Goal: Download file/media

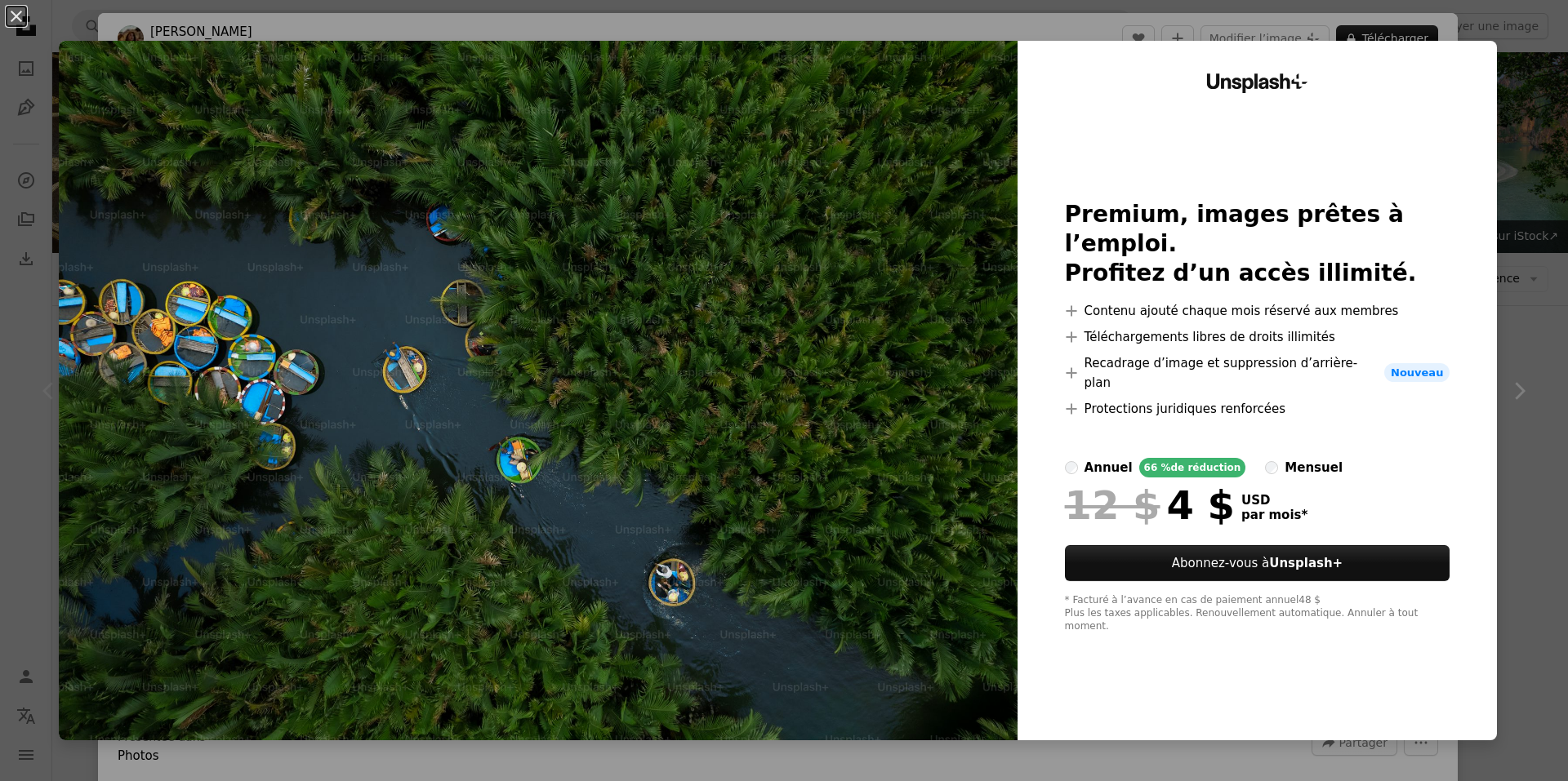
click at [1499, 505] on div "An X shape Unsplash+ Premium, images prêtes à l’emploi. Profitez d’un accès ill…" at bounding box center [784, 390] width 1568 height 781
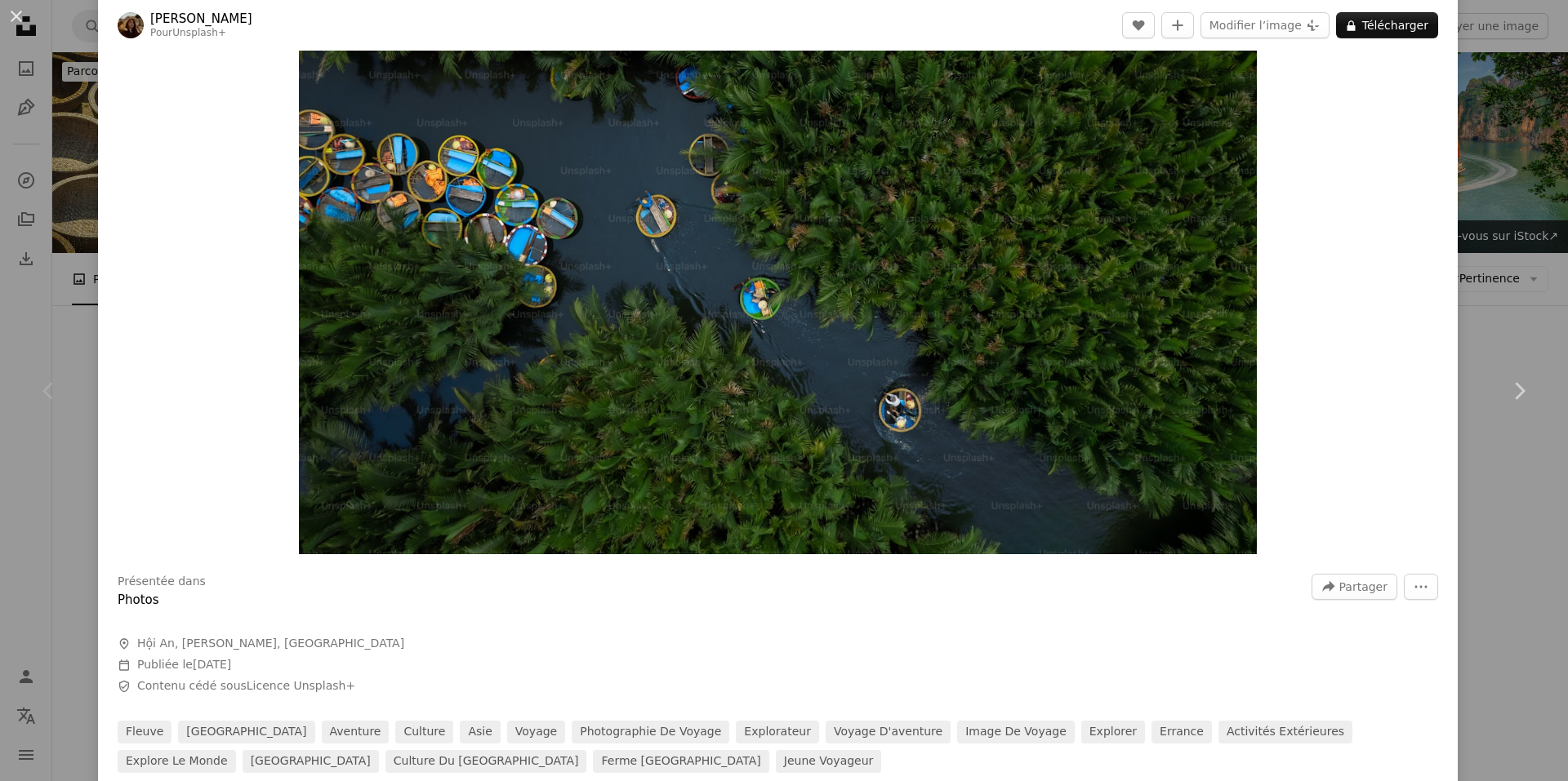
scroll to position [163, 0]
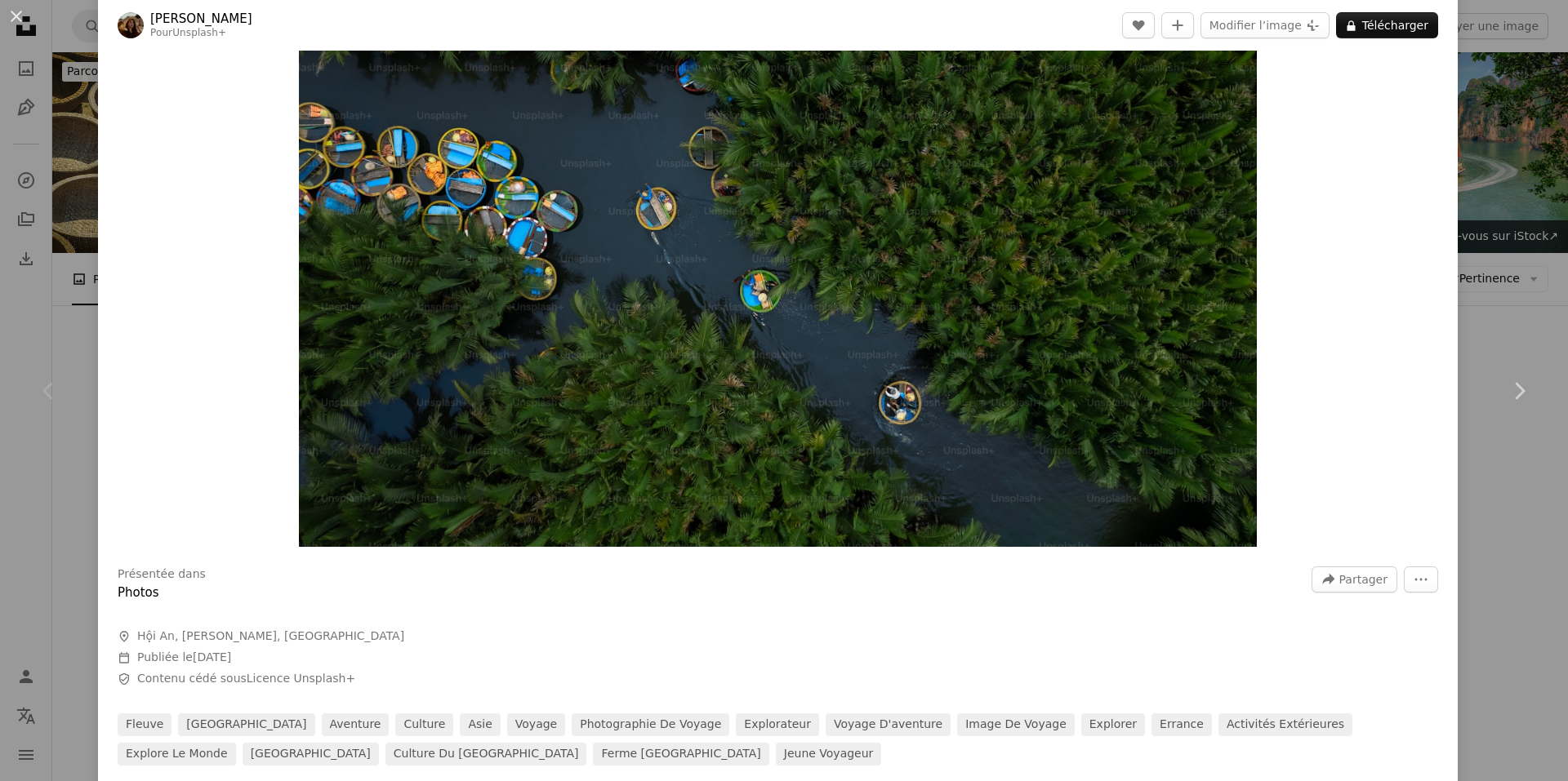
click at [1499, 491] on div "An X shape Chevron left Chevron right [PERSON_NAME] Pour Unsplash+ A heart A pl…" at bounding box center [784, 390] width 1568 height 781
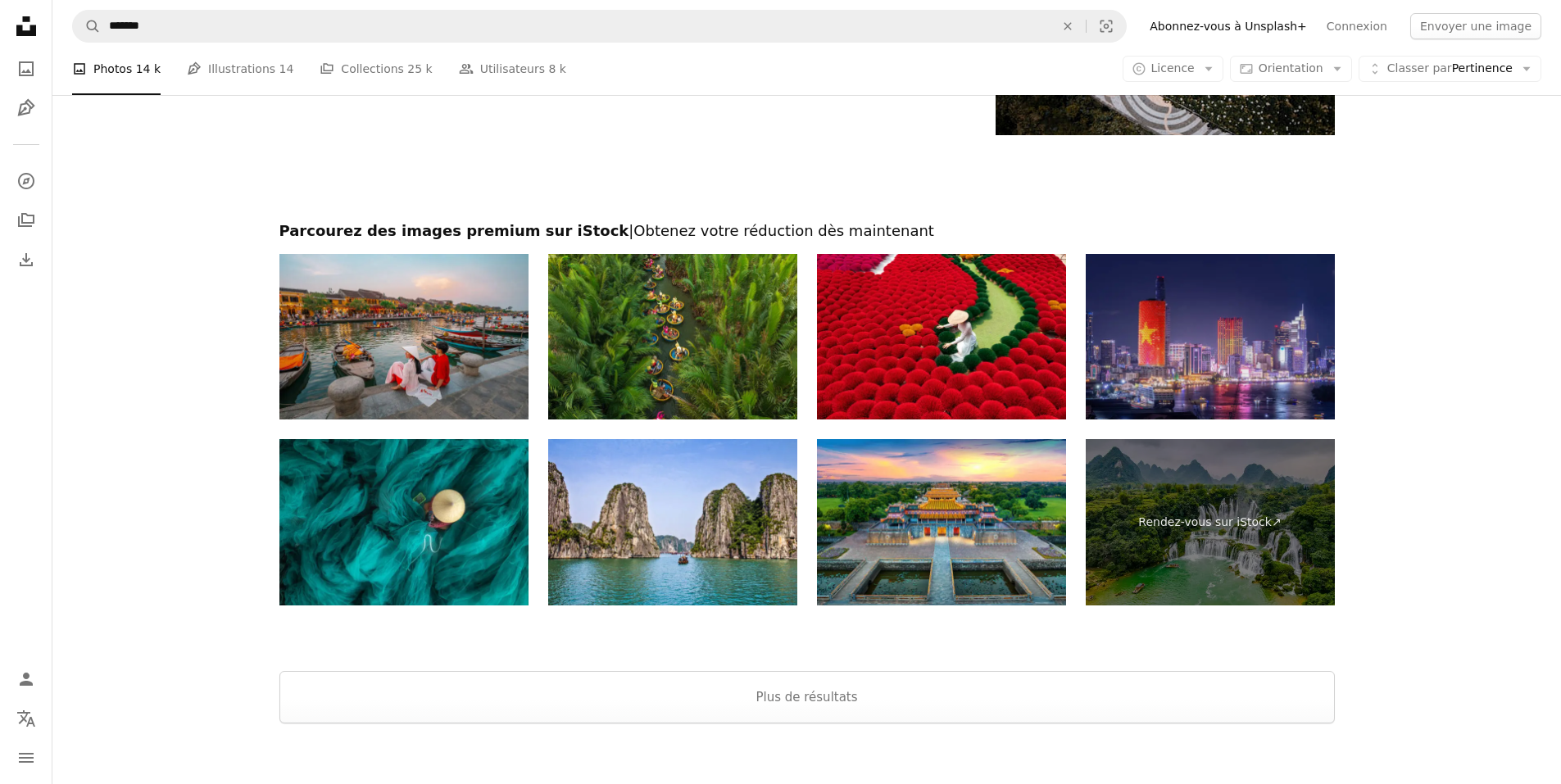
scroll to position [2975, 0]
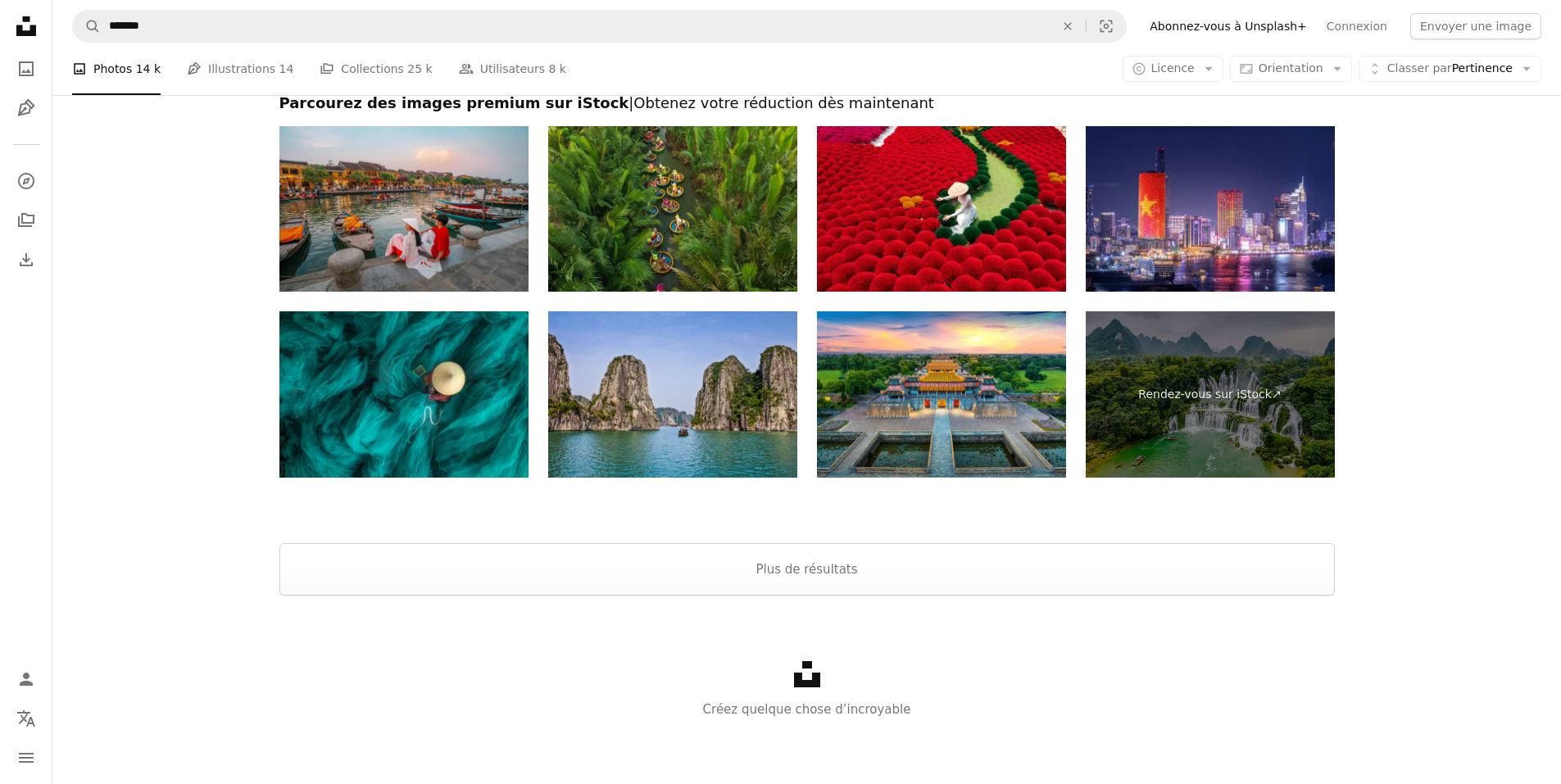
click at [731, 398] on img at bounding box center [672, 394] width 249 height 166
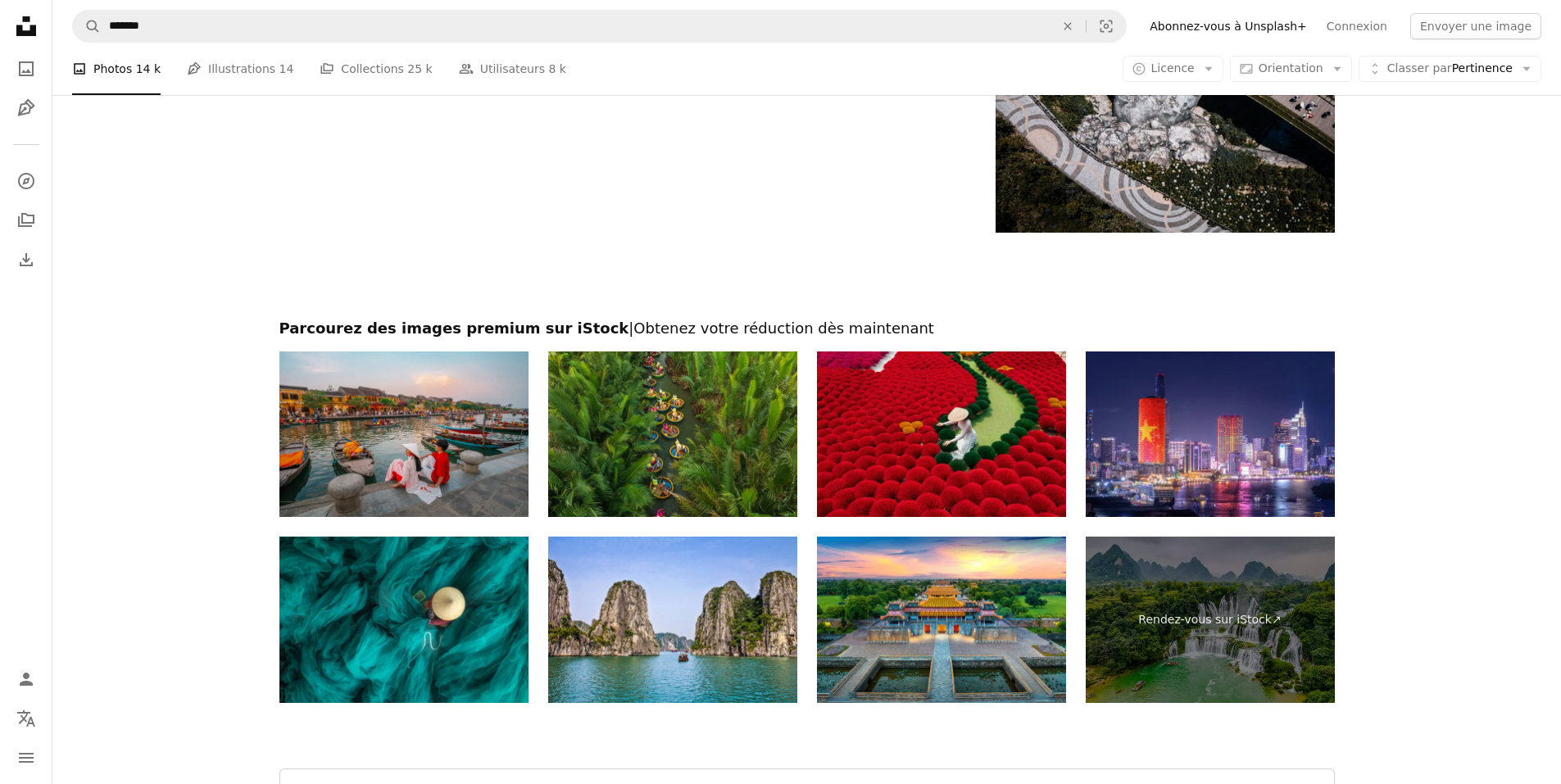
scroll to position [2730, 0]
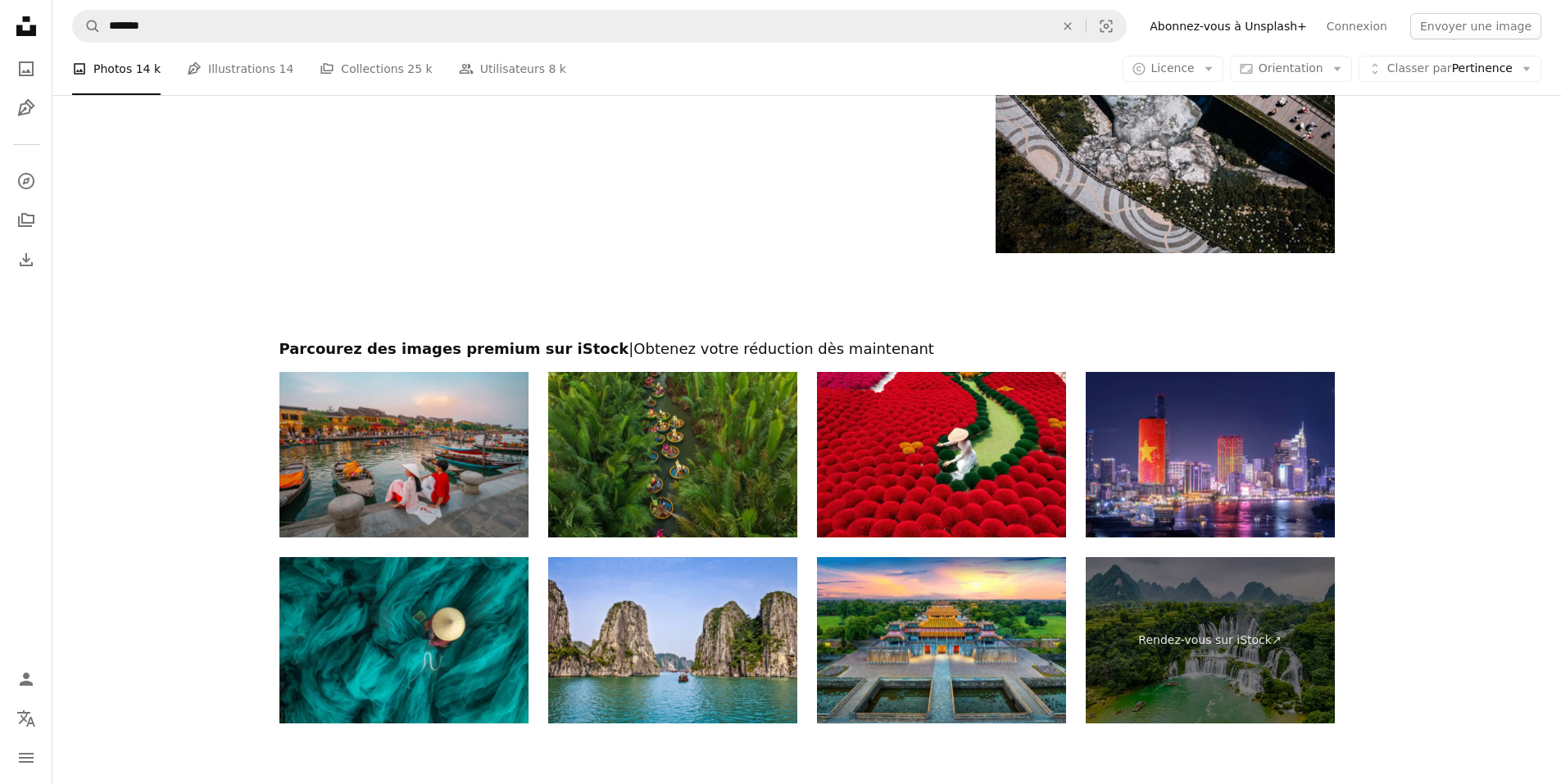
click at [734, 473] on img at bounding box center [672, 454] width 249 height 166
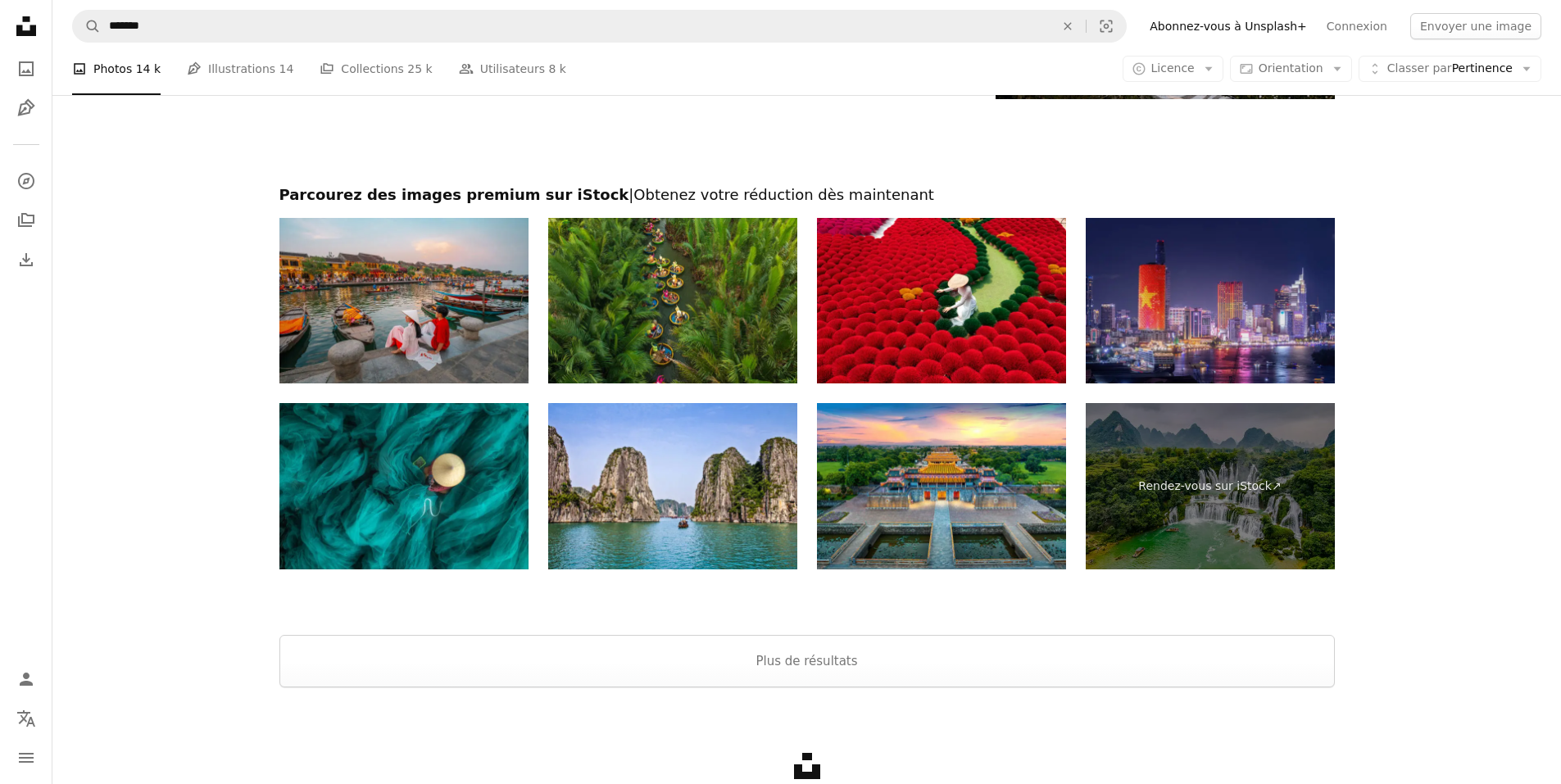
scroll to position [2975, 0]
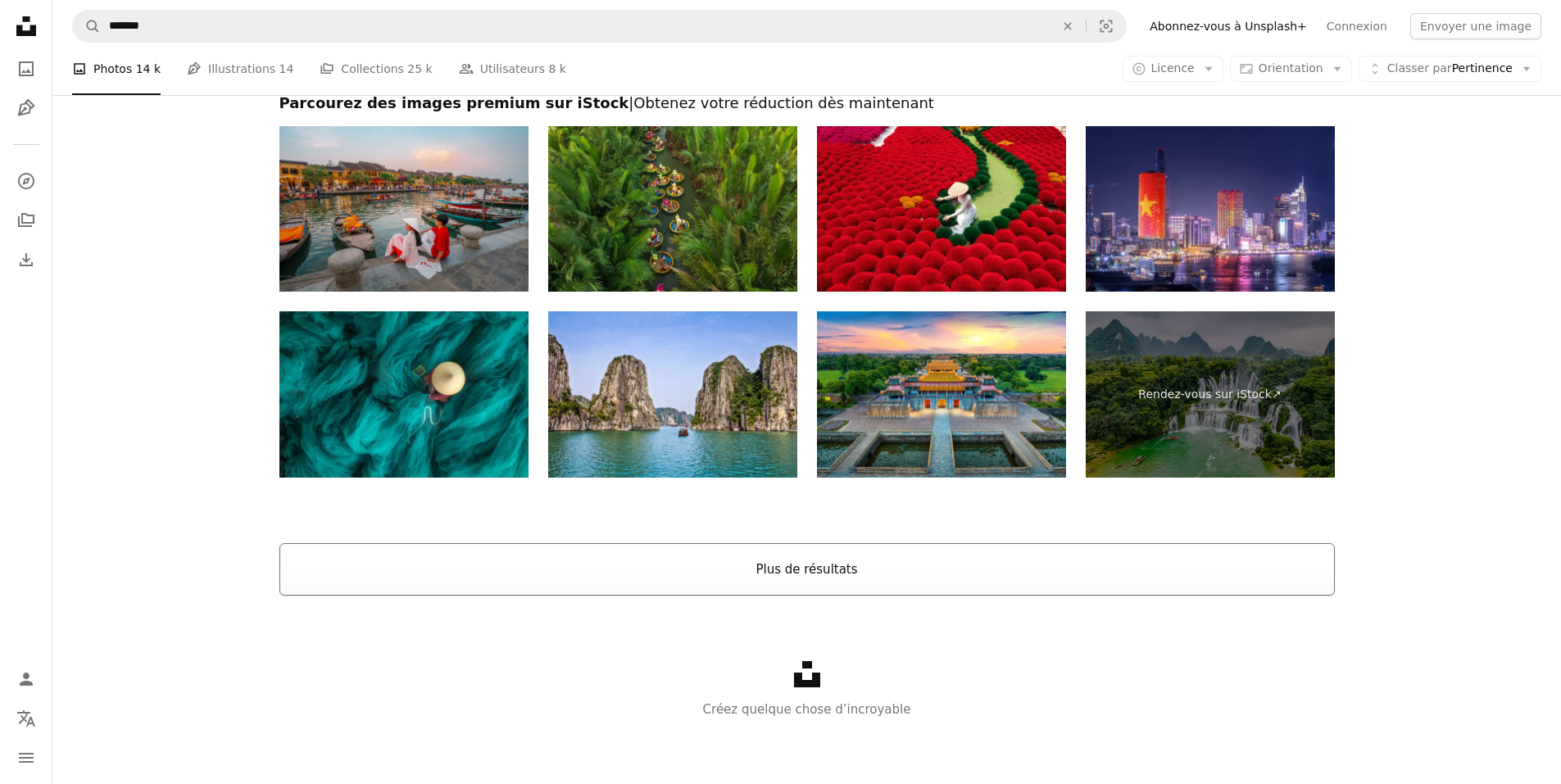
click at [864, 552] on button "Plus de résultats" at bounding box center [808, 569] width 1056 height 52
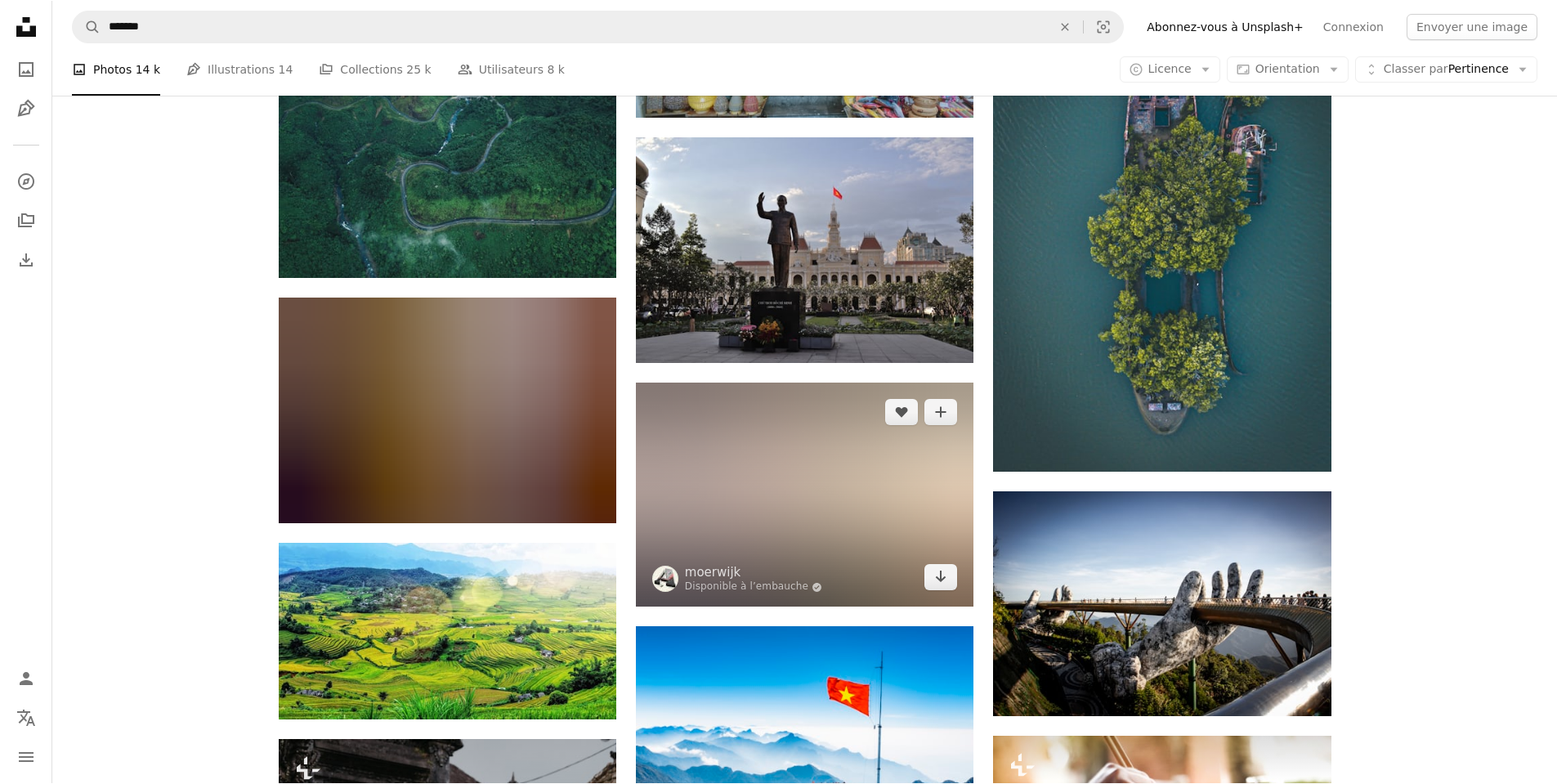
scroll to position [25285, 0]
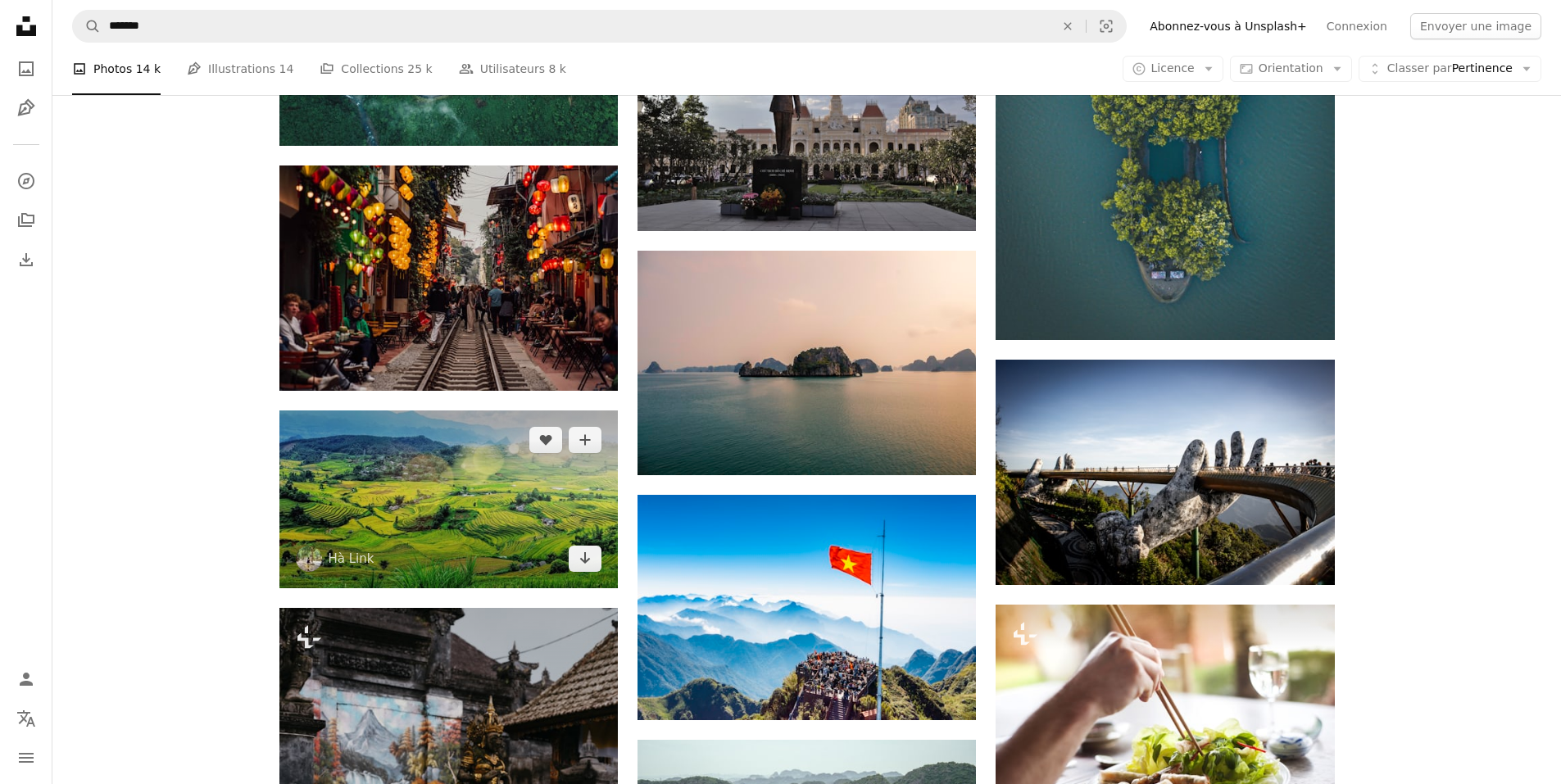
click at [435, 514] on img at bounding box center [449, 499] width 338 height 178
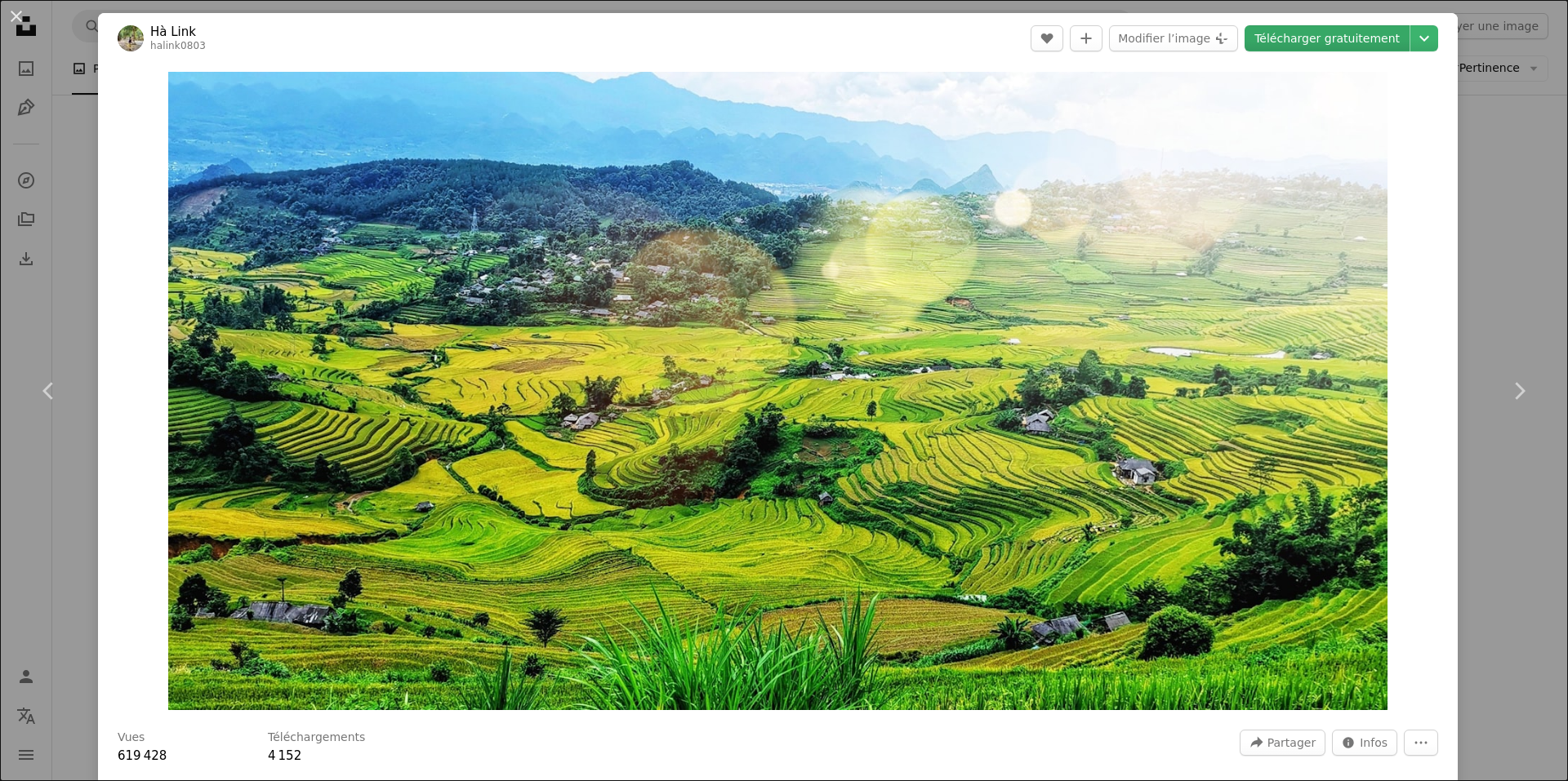
click at [1372, 33] on link "Télécharger gratuitement" at bounding box center [1327, 39] width 165 height 26
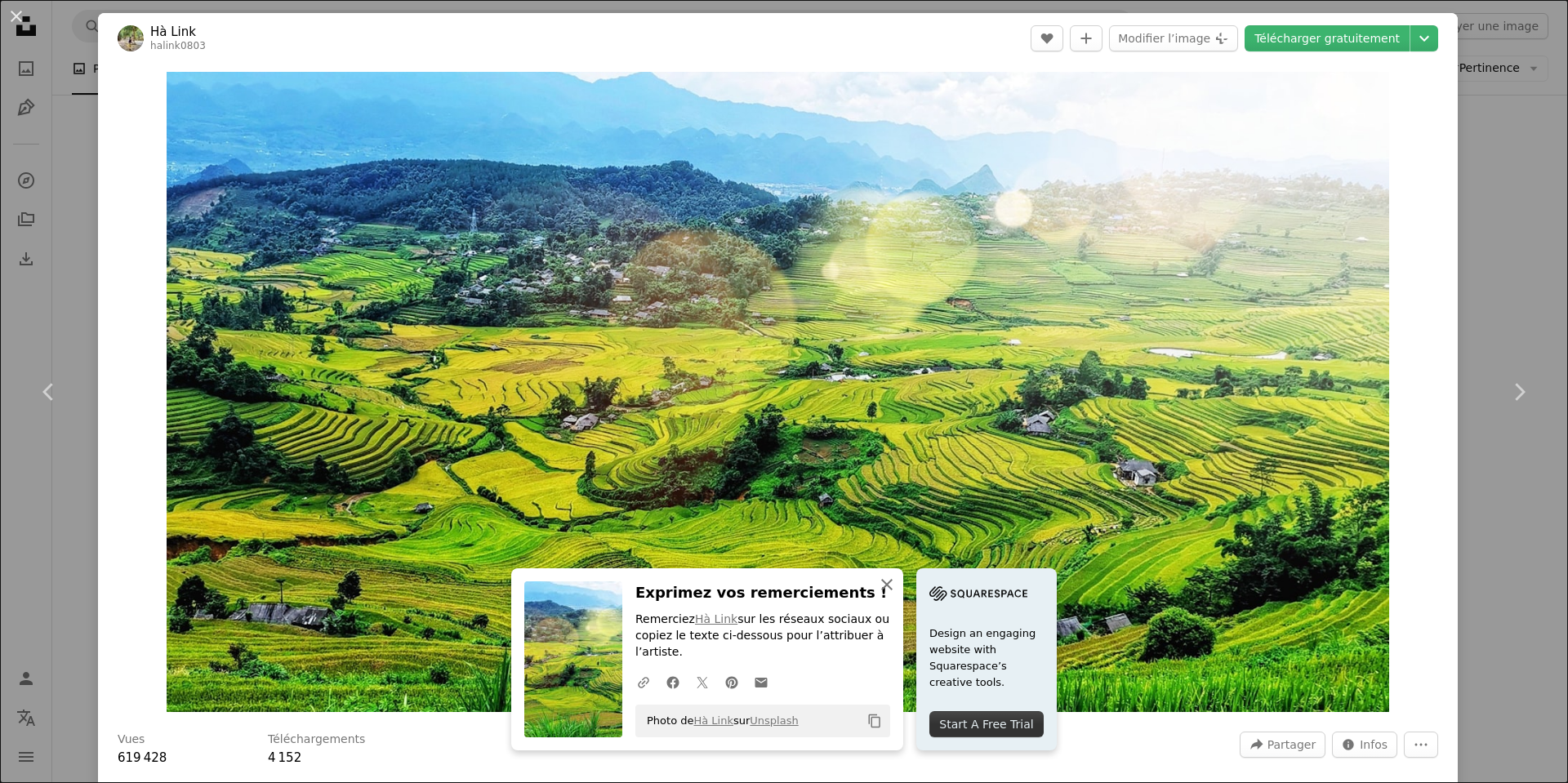
click at [884, 586] on icon "button" at bounding box center [886, 584] width 11 height 11
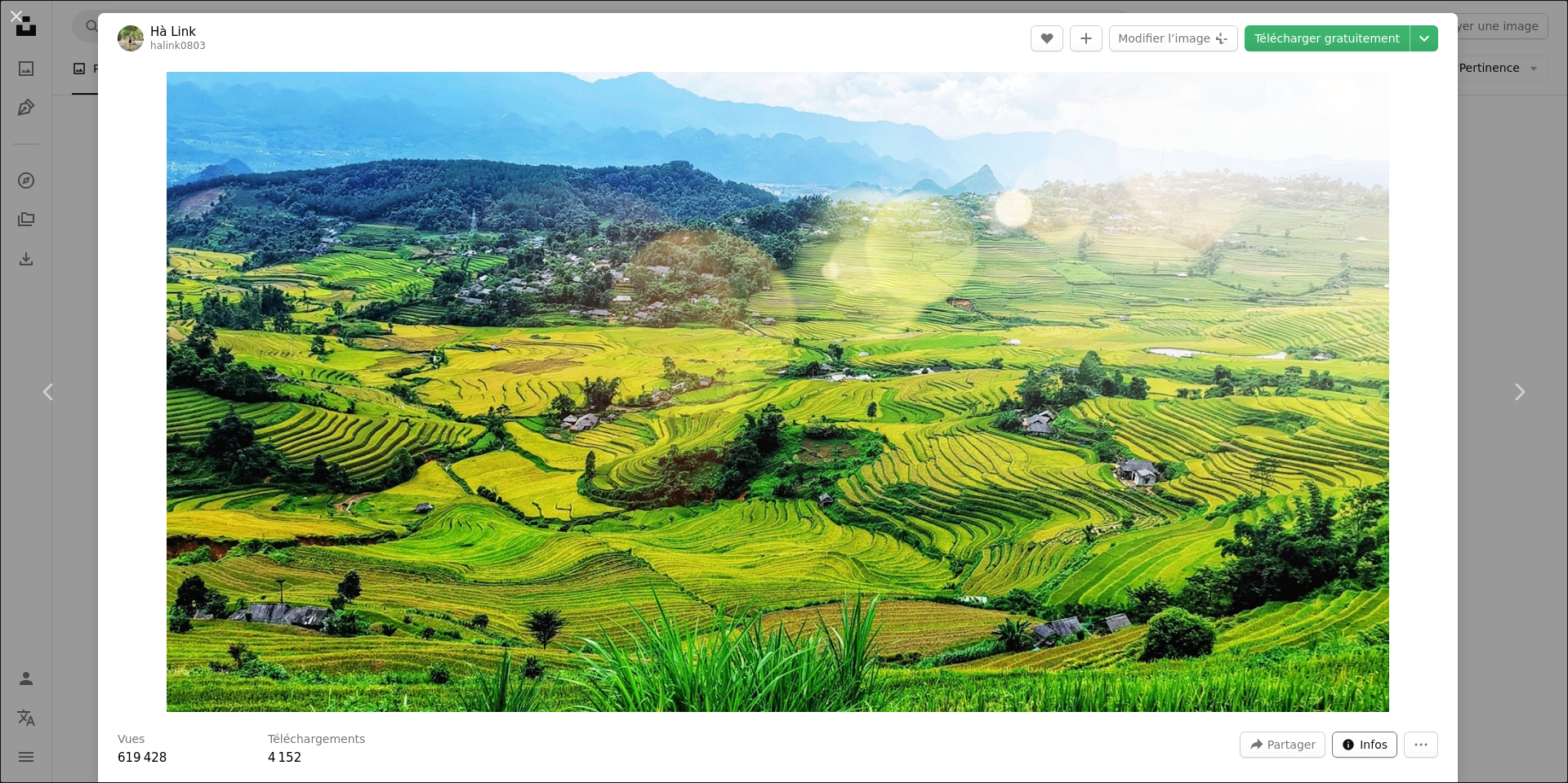
click at [1369, 748] on span "Infos" at bounding box center [1373, 744] width 27 height 25
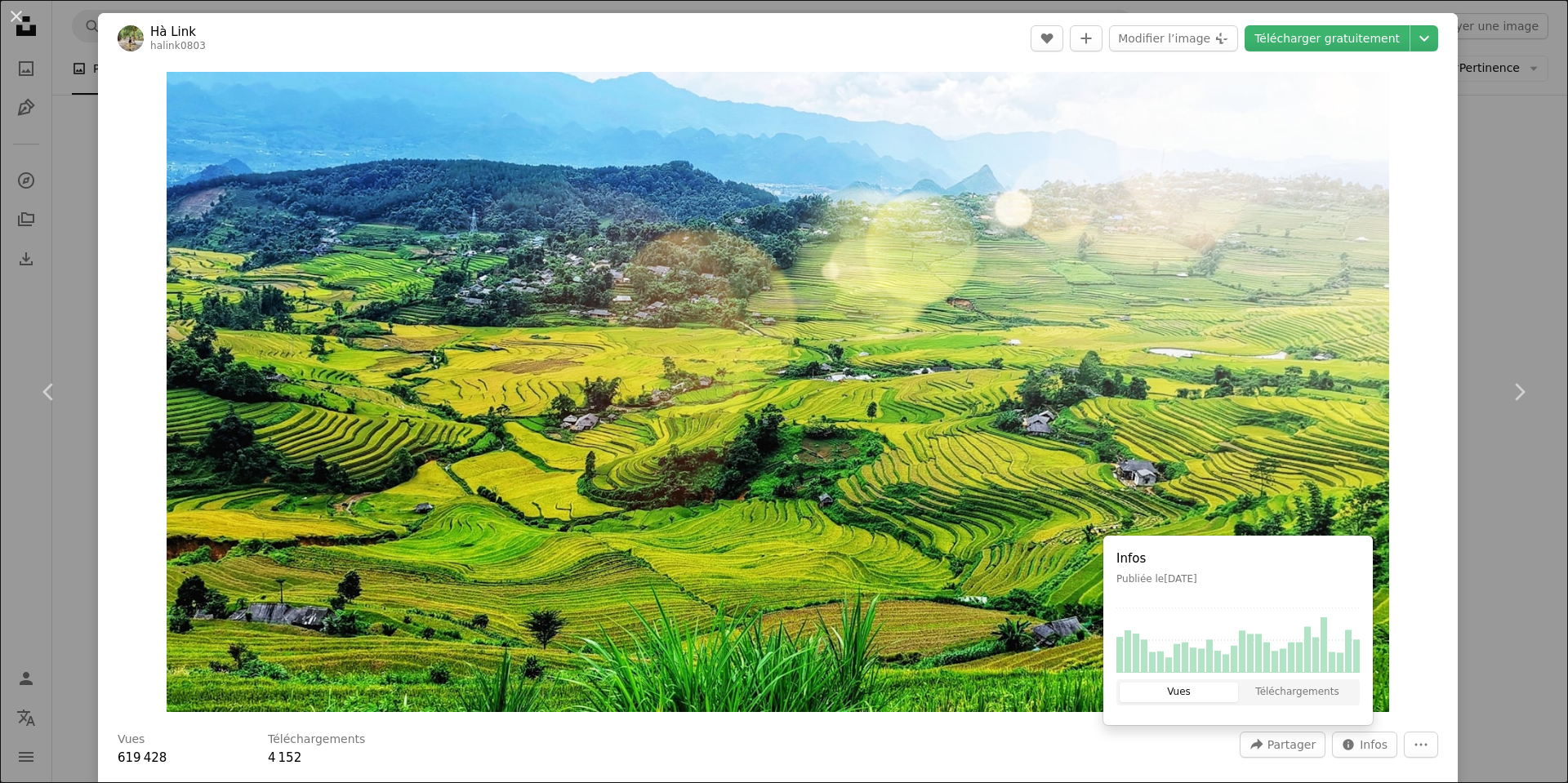
click at [1401, 678] on div "Zoom in" at bounding box center [777, 391] width 1360 height 656
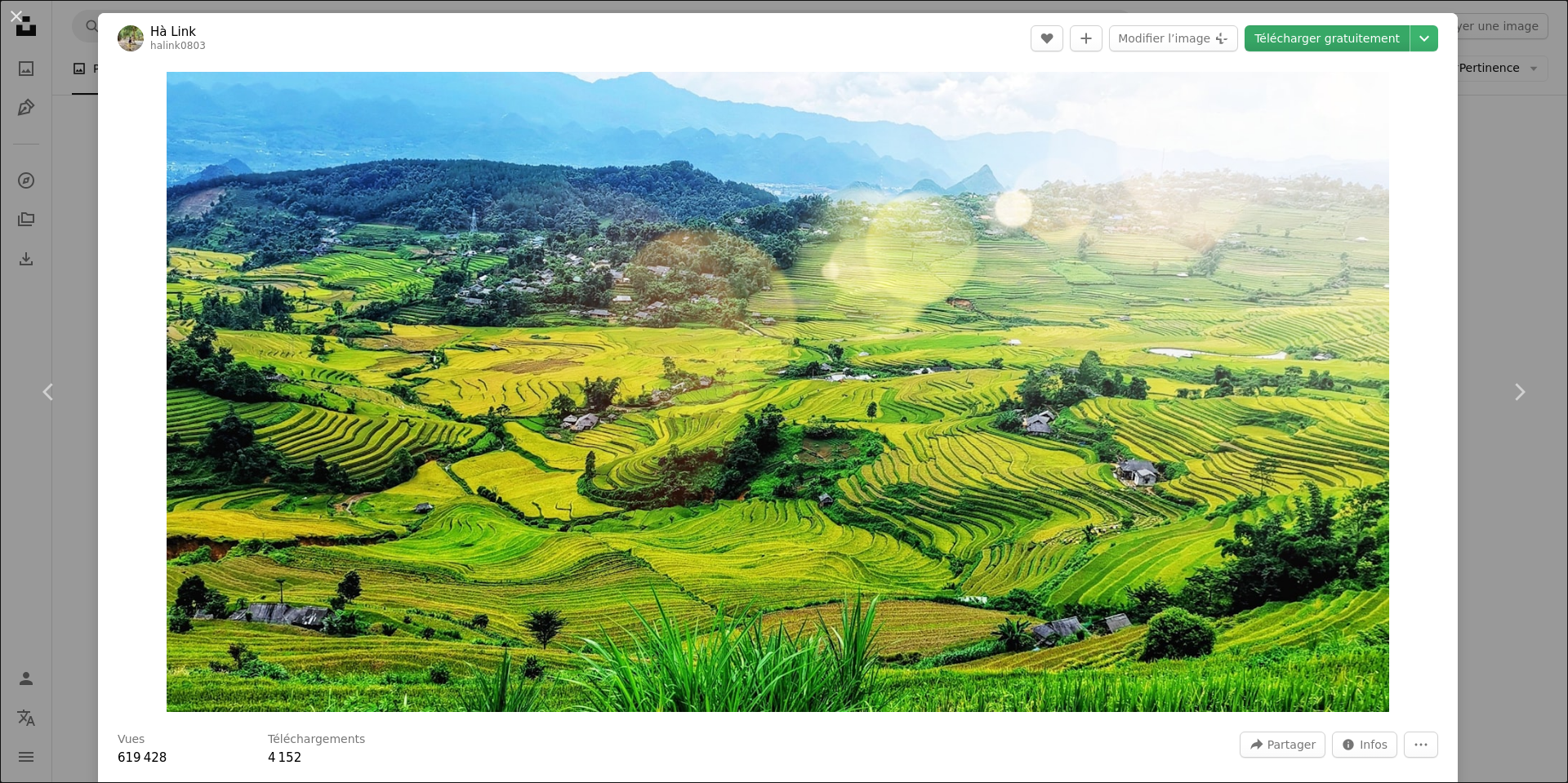
click at [1388, 37] on link "Télécharger gratuitement" at bounding box center [1327, 39] width 165 height 26
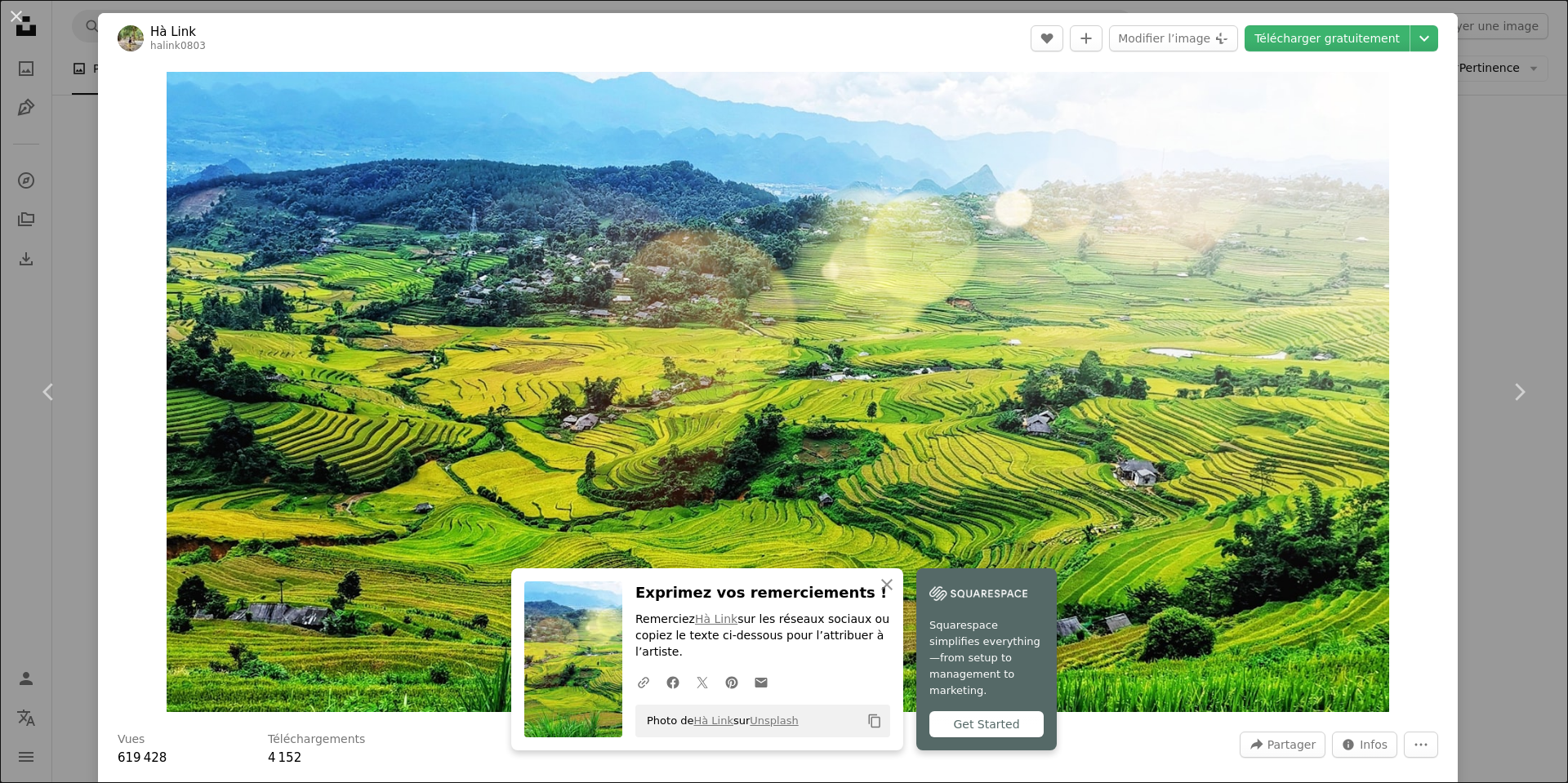
click at [1510, 157] on div "An X shape Chevron left Chevron right An X shape Fermer Exprimez vos remercieme…" at bounding box center [784, 391] width 1568 height 783
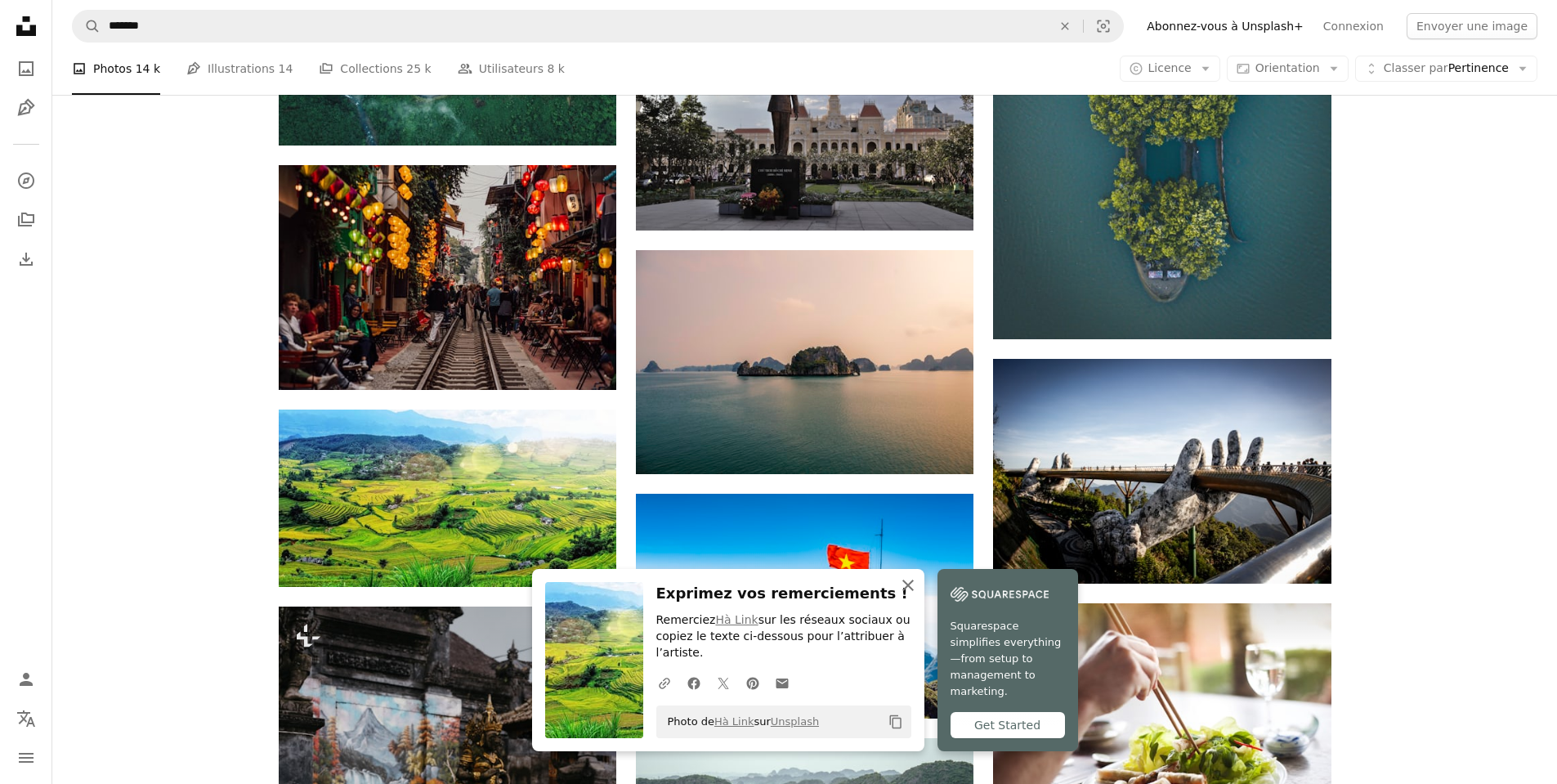
click at [904, 593] on icon "An X shape" at bounding box center [908, 585] width 20 height 20
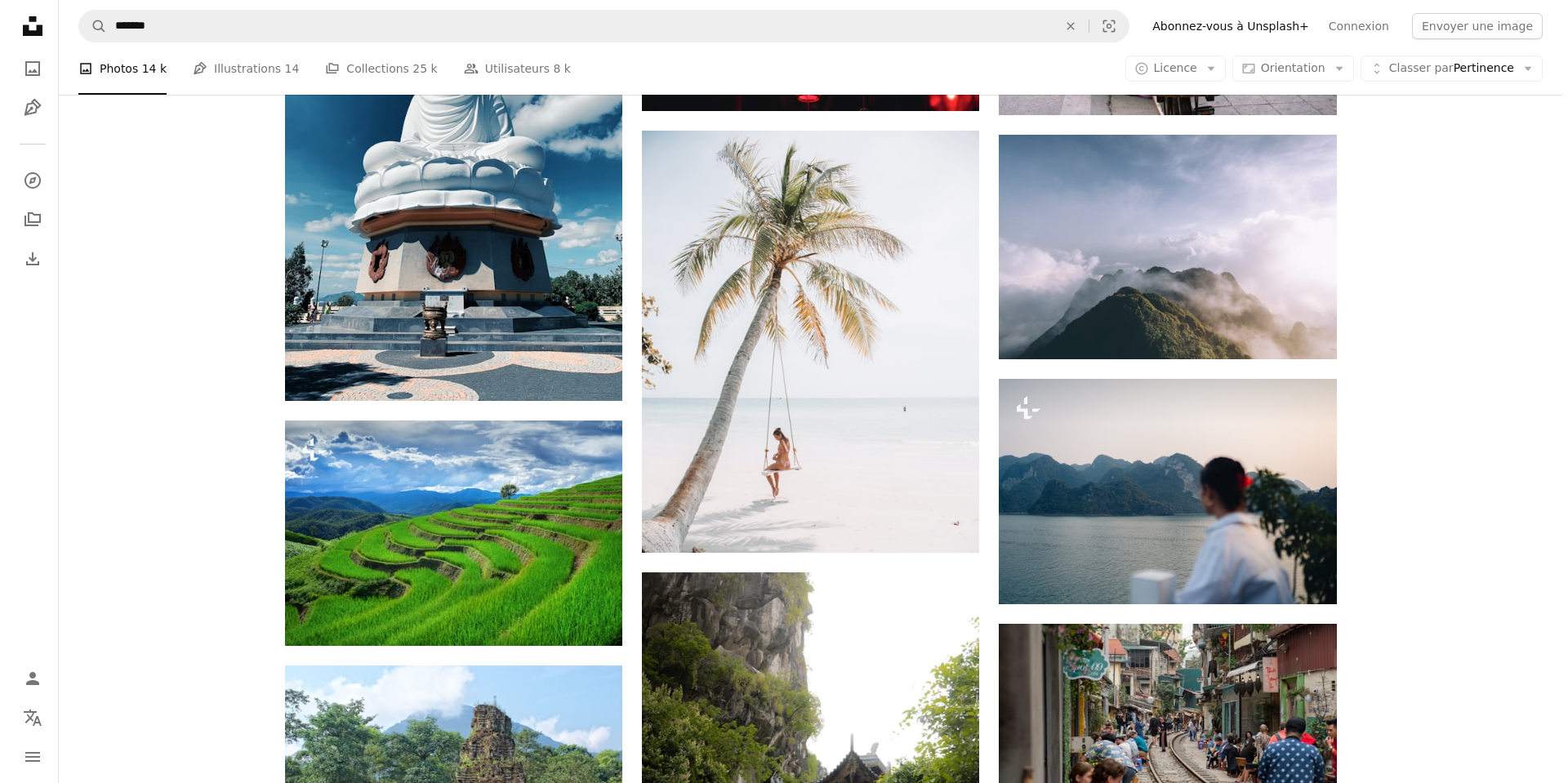
scroll to position [29906, 0]
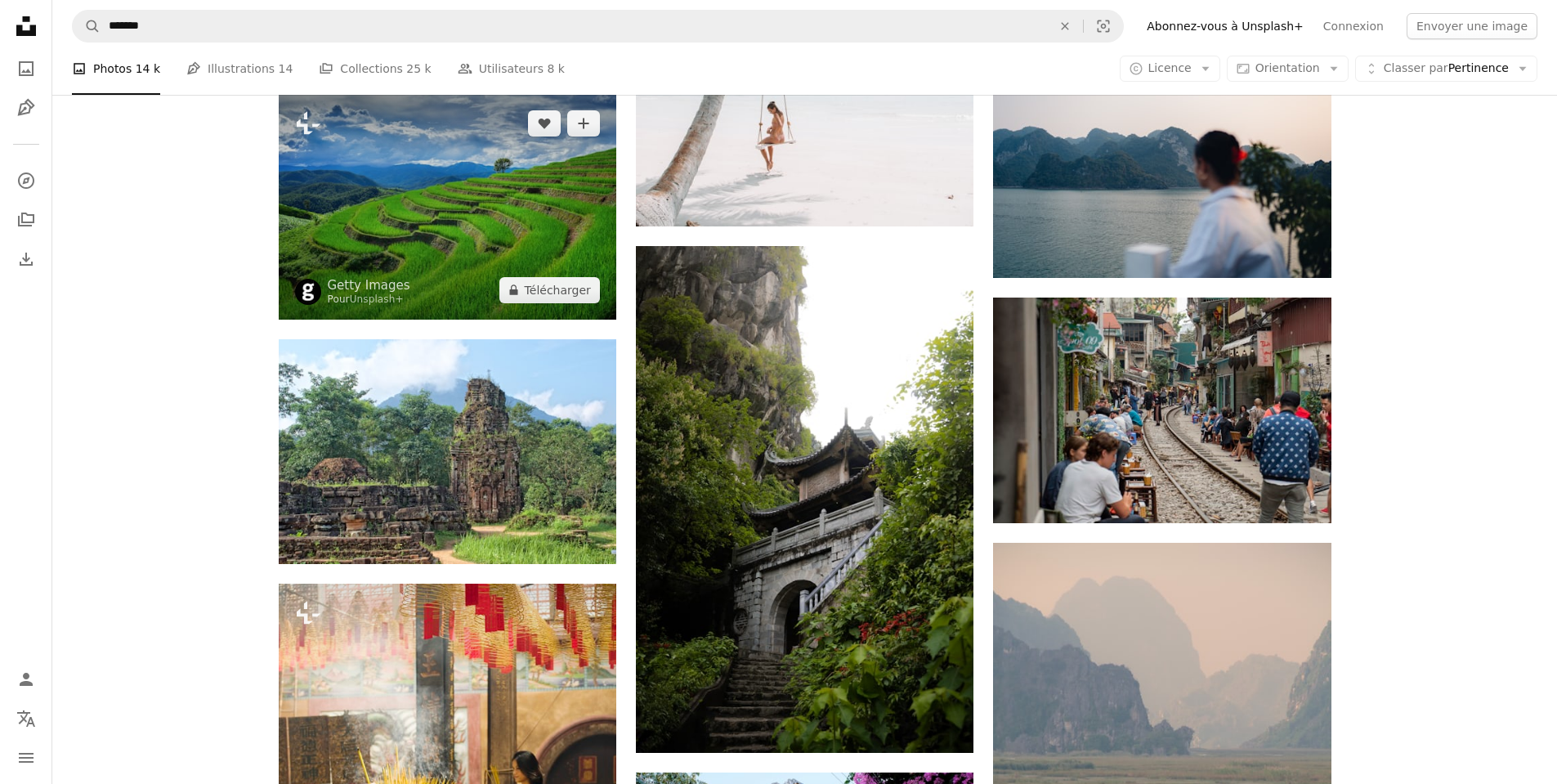
click at [475, 273] on img at bounding box center [447, 206] width 338 height 225
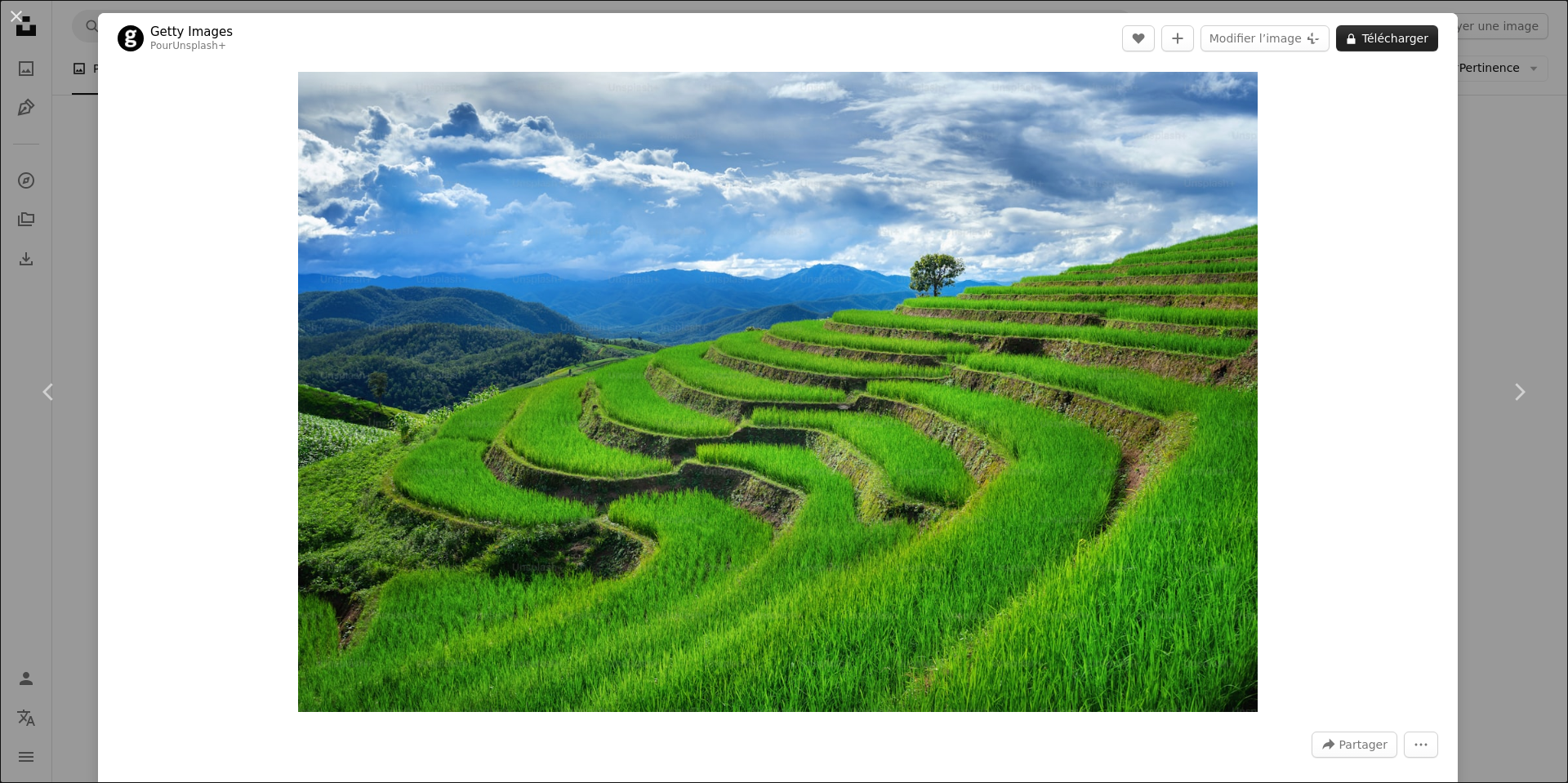
click at [1379, 45] on button "A lock Télécharger" at bounding box center [1386, 39] width 102 height 26
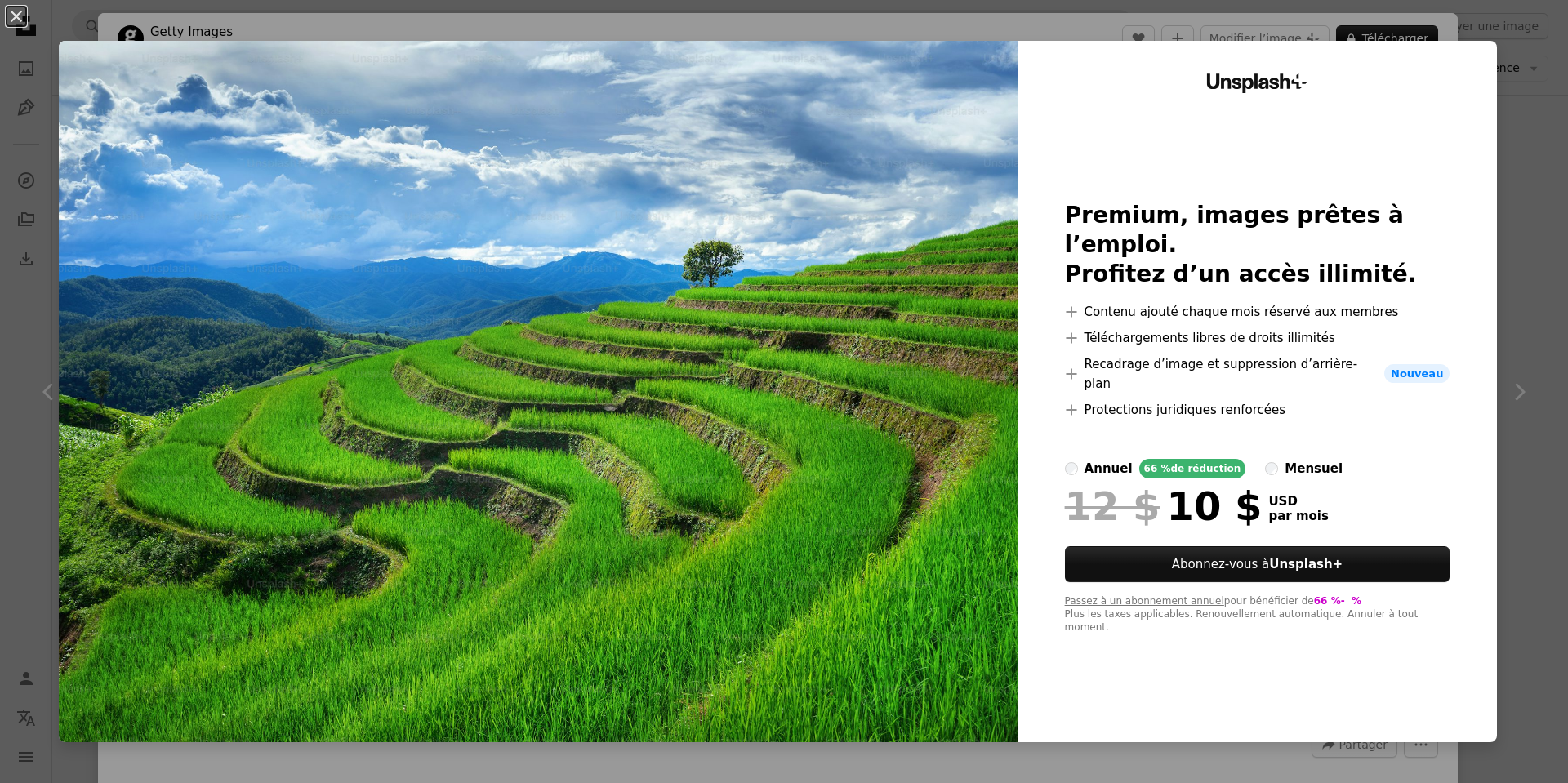
click at [1530, 293] on div "An X shape Unsplash+ Premium, images prêtes à l’emploi. Profitez d’un accès ill…" at bounding box center [784, 391] width 1568 height 783
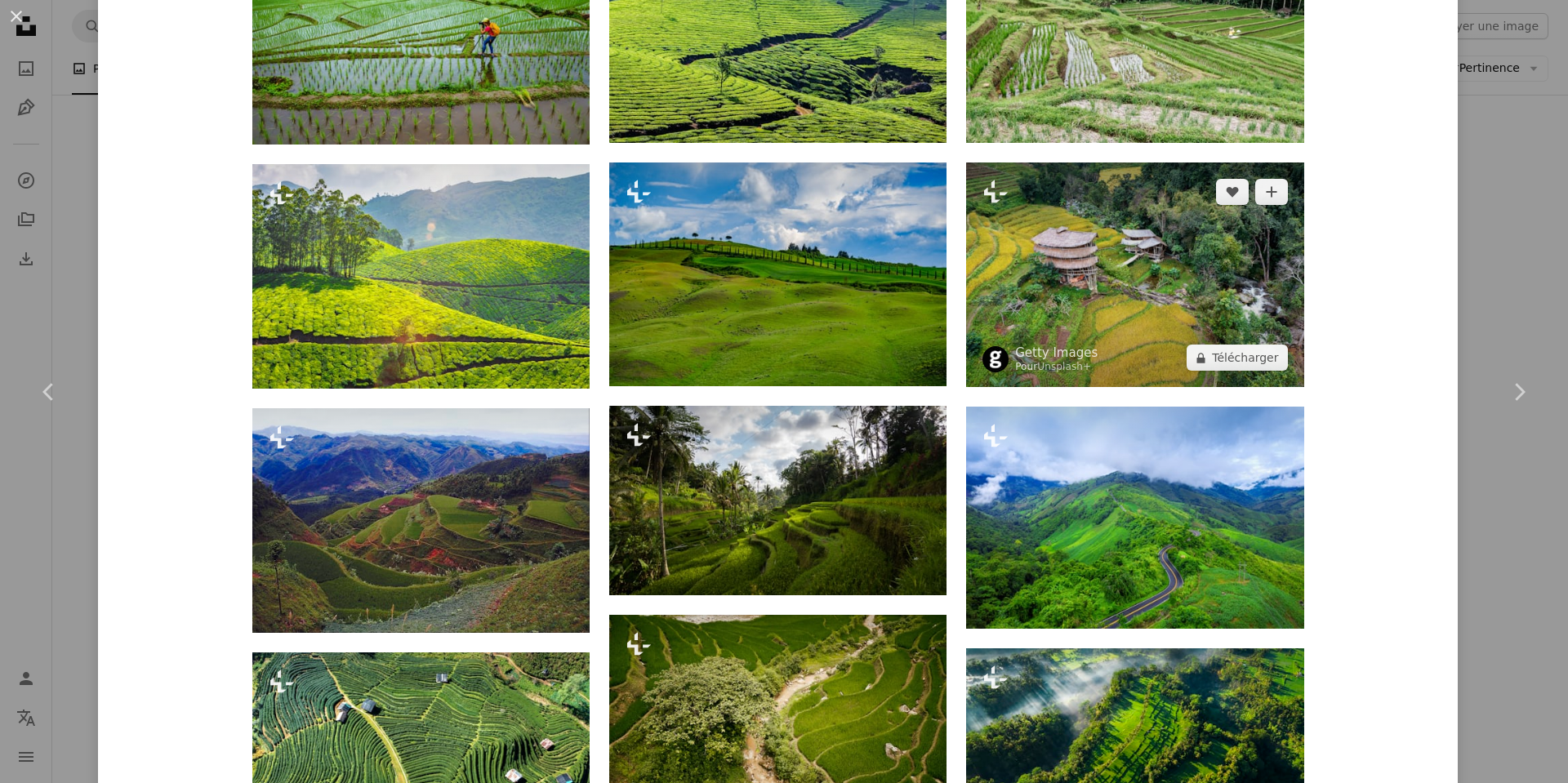
scroll to position [1469, 0]
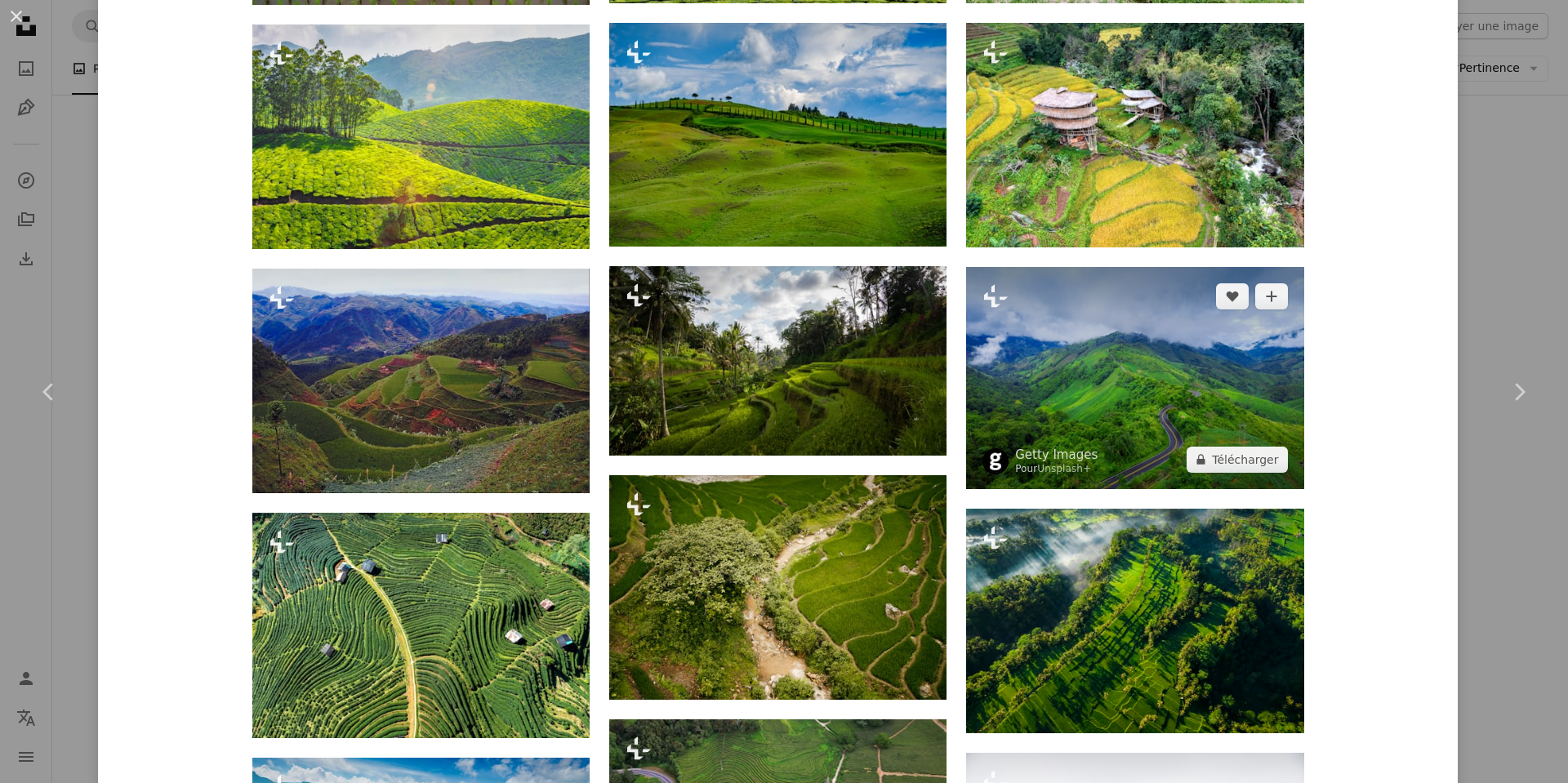
click at [1185, 420] on img at bounding box center [1134, 377] width 337 height 221
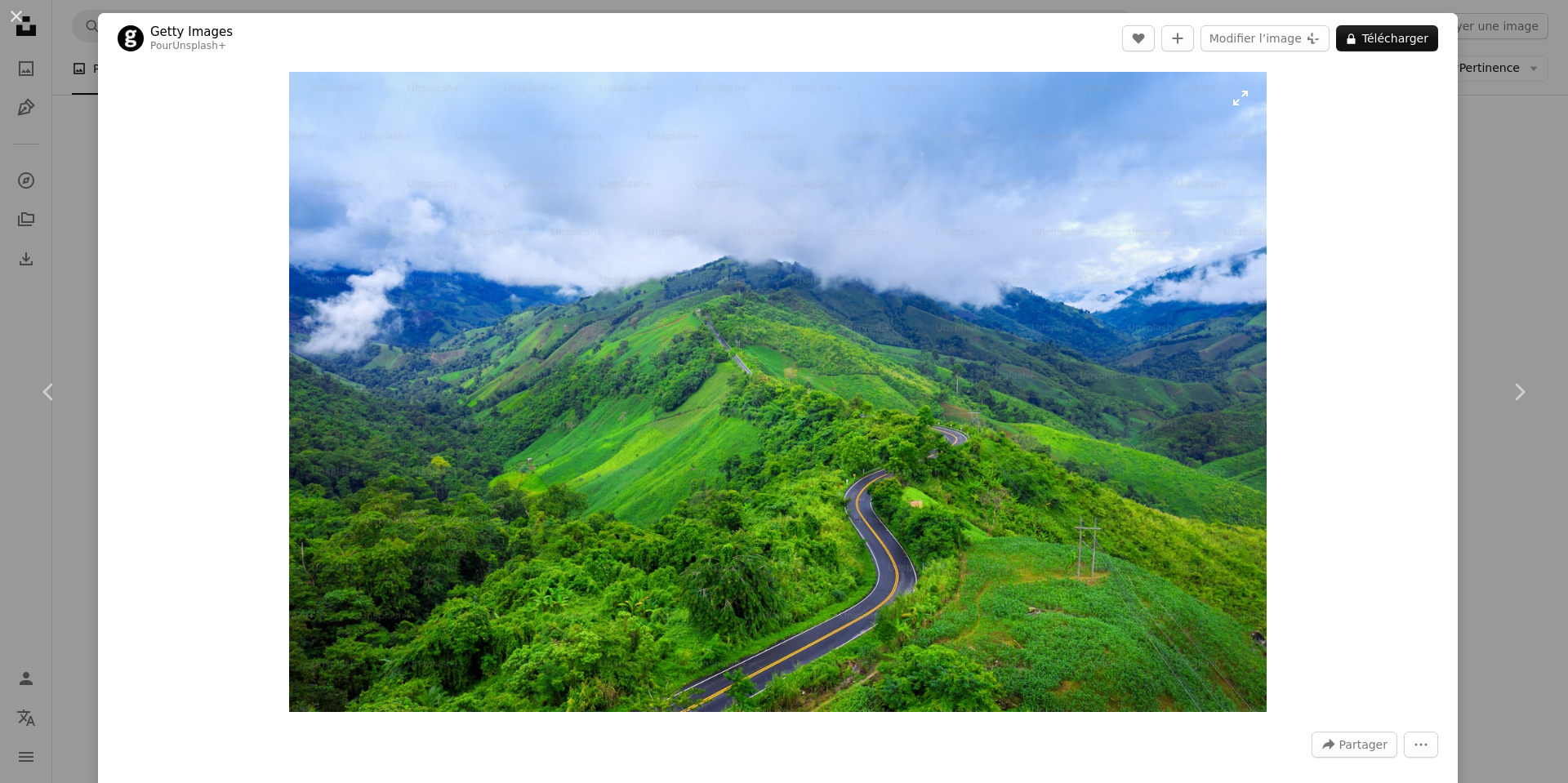
click at [1245, 96] on img "Zoom sur cette image" at bounding box center [777, 392] width 977 height 640
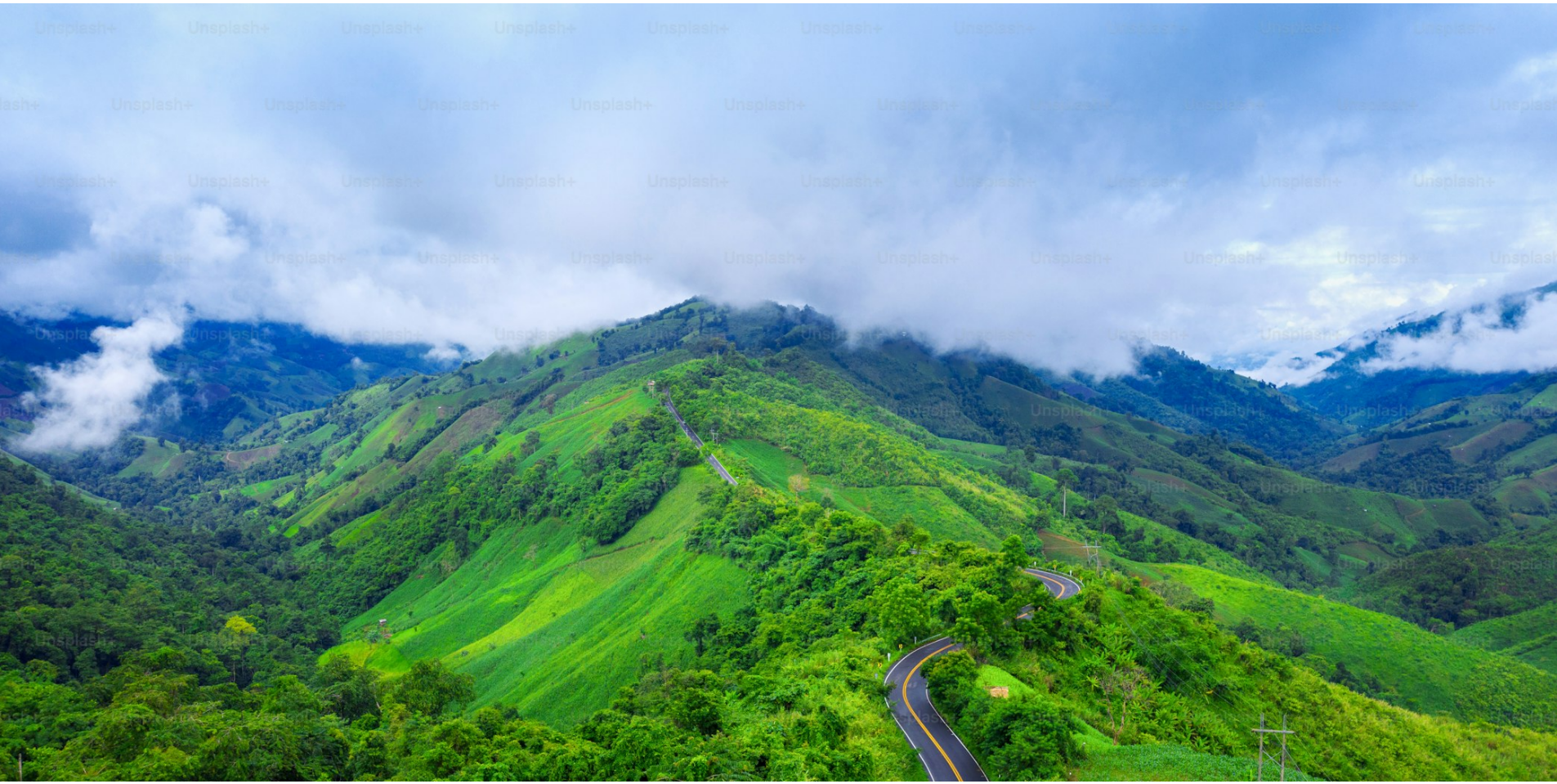
scroll to position [115, 0]
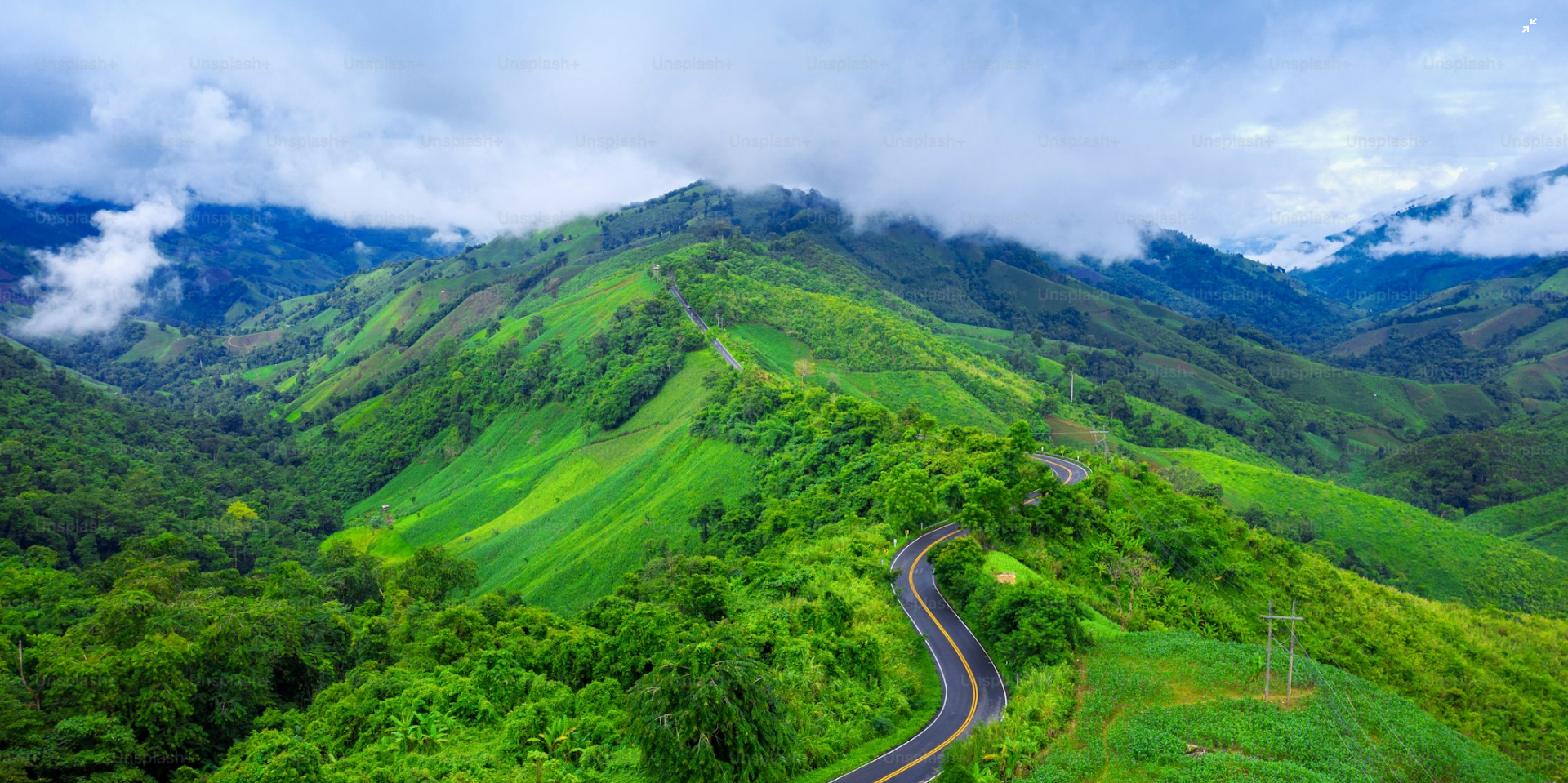
click at [1523, 22] on img "Zoom arrière sur cette image" at bounding box center [784, 398] width 1570 height 1028
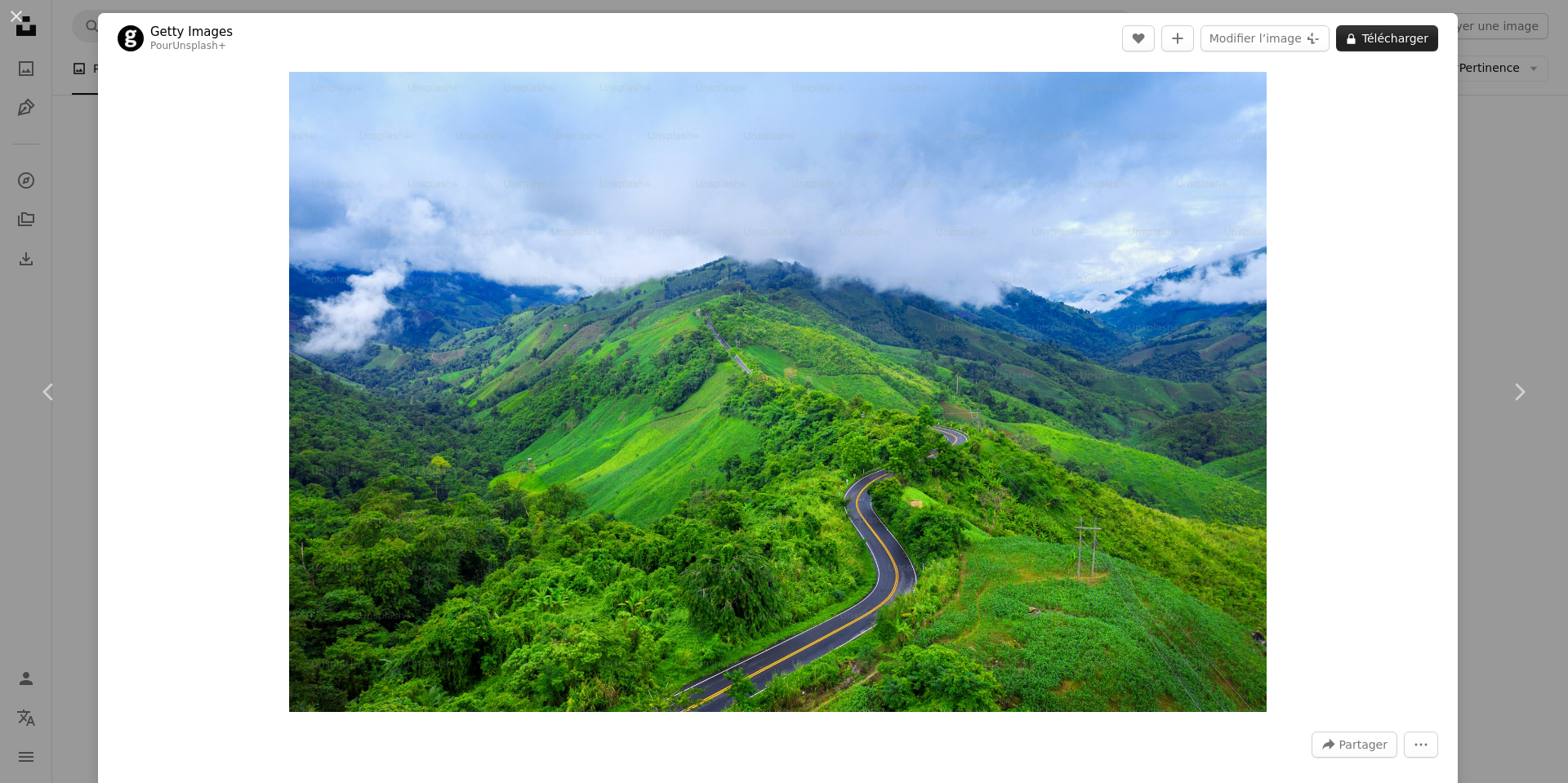
click at [1396, 45] on button "A lock Télécharger" at bounding box center [1386, 39] width 102 height 26
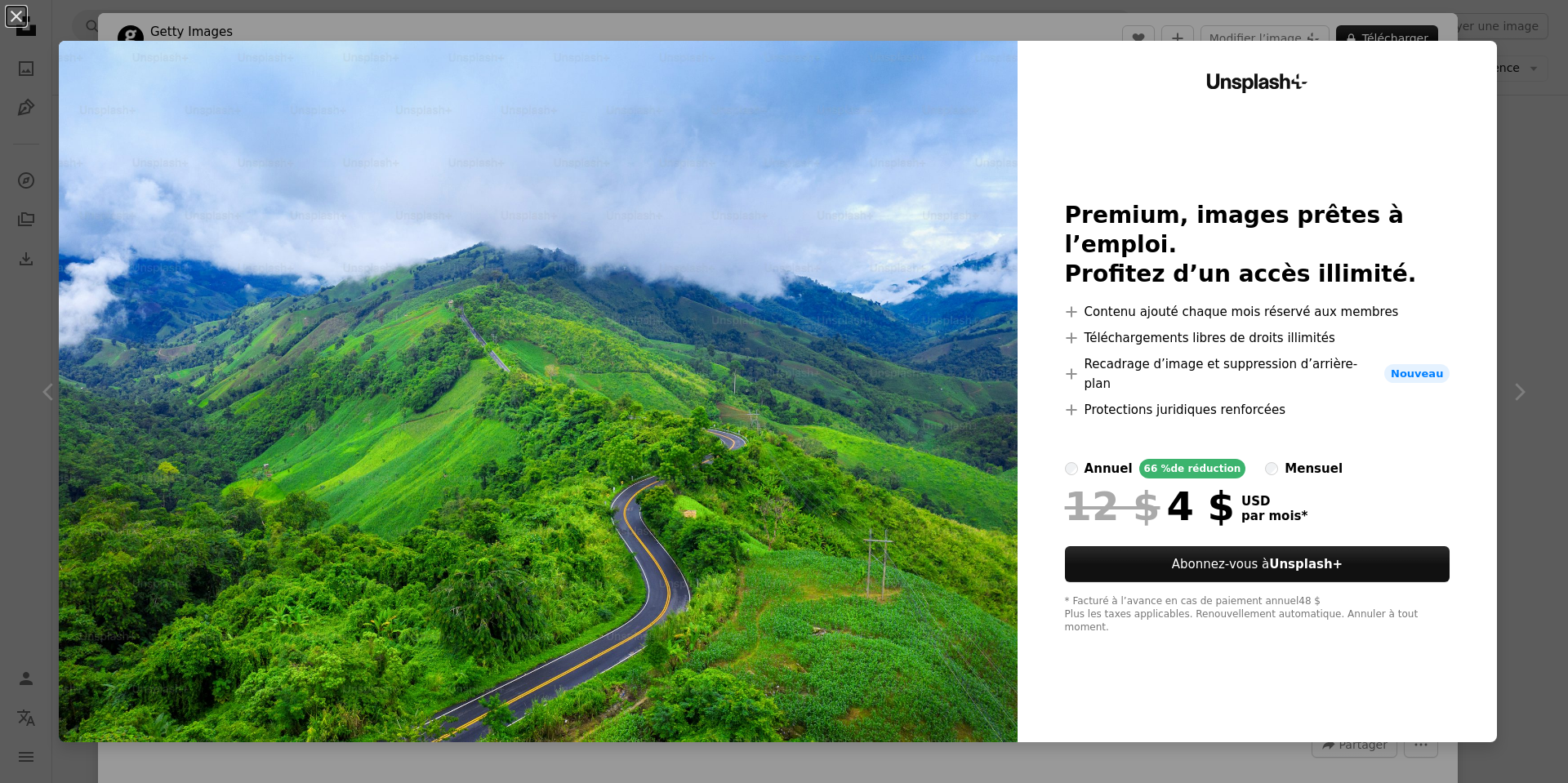
click at [1265, 459] on label "mensuel" at bounding box center [1304, 468] width 77 height 20
drag, startPoint x: 1313, startPoint y: 449, endPoint x: 1257, endPoint y: 456, distance: 56.4
click at [1257, 459] on div "annuel 66 % de réduction mensuel" at bounding box center [1257, 468] width 385 height 20
click at [1385, 419] on div at bounding box center [1257, 439] width 385 height 39
click at [1501, 231] on div "An X shape Unsplash+ Premium, images prêtes à l’emploi. Profitez d’un accès ill…" at bounding box center [784, 391] width 1568 height 783
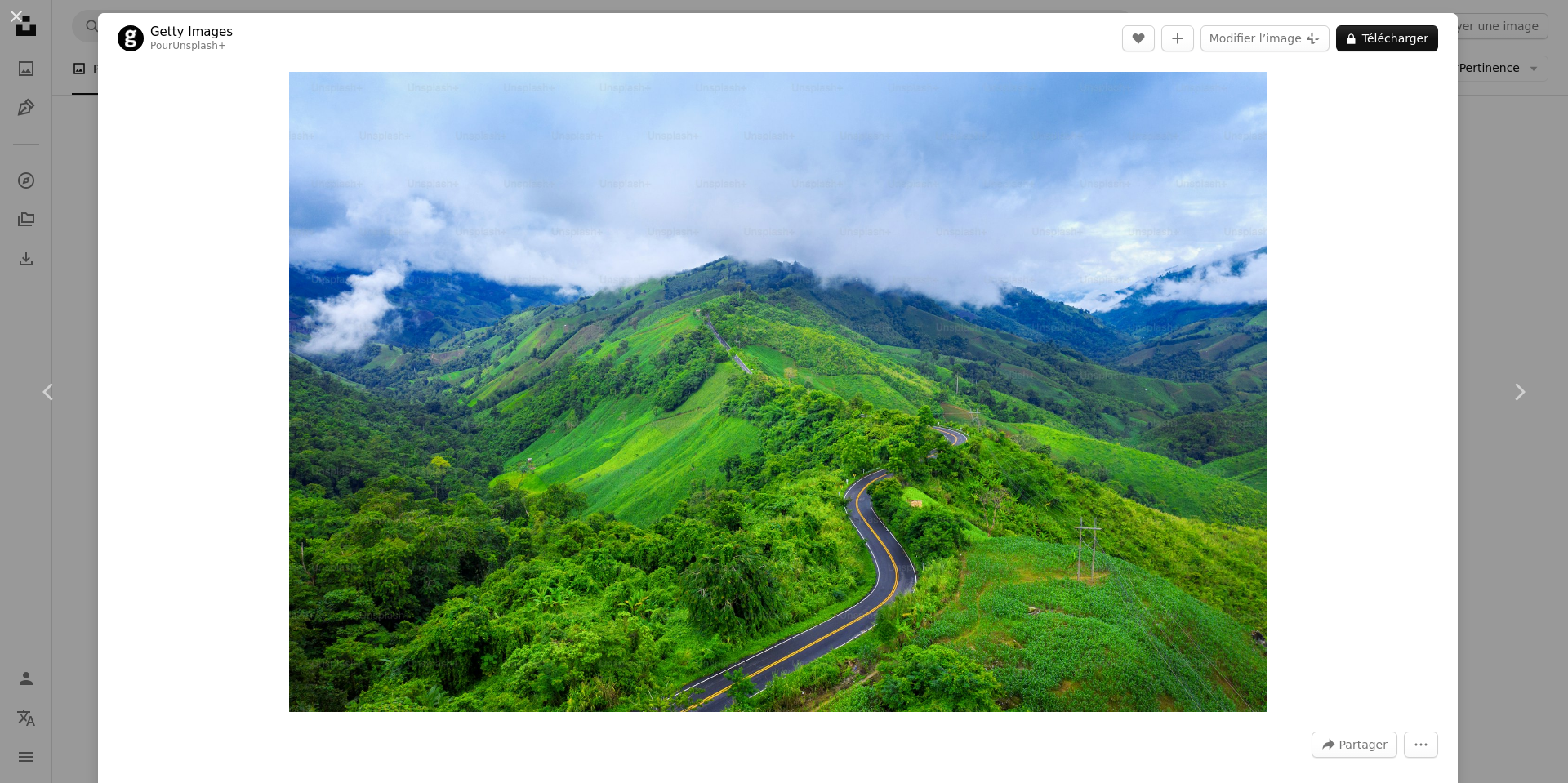
click at [1460, 310] on div "An X shape Chevron left Chevron right Getty Images Pour Unsplash+ A heart A plu…" at bounding box center [784, 391] width 1568 height 783
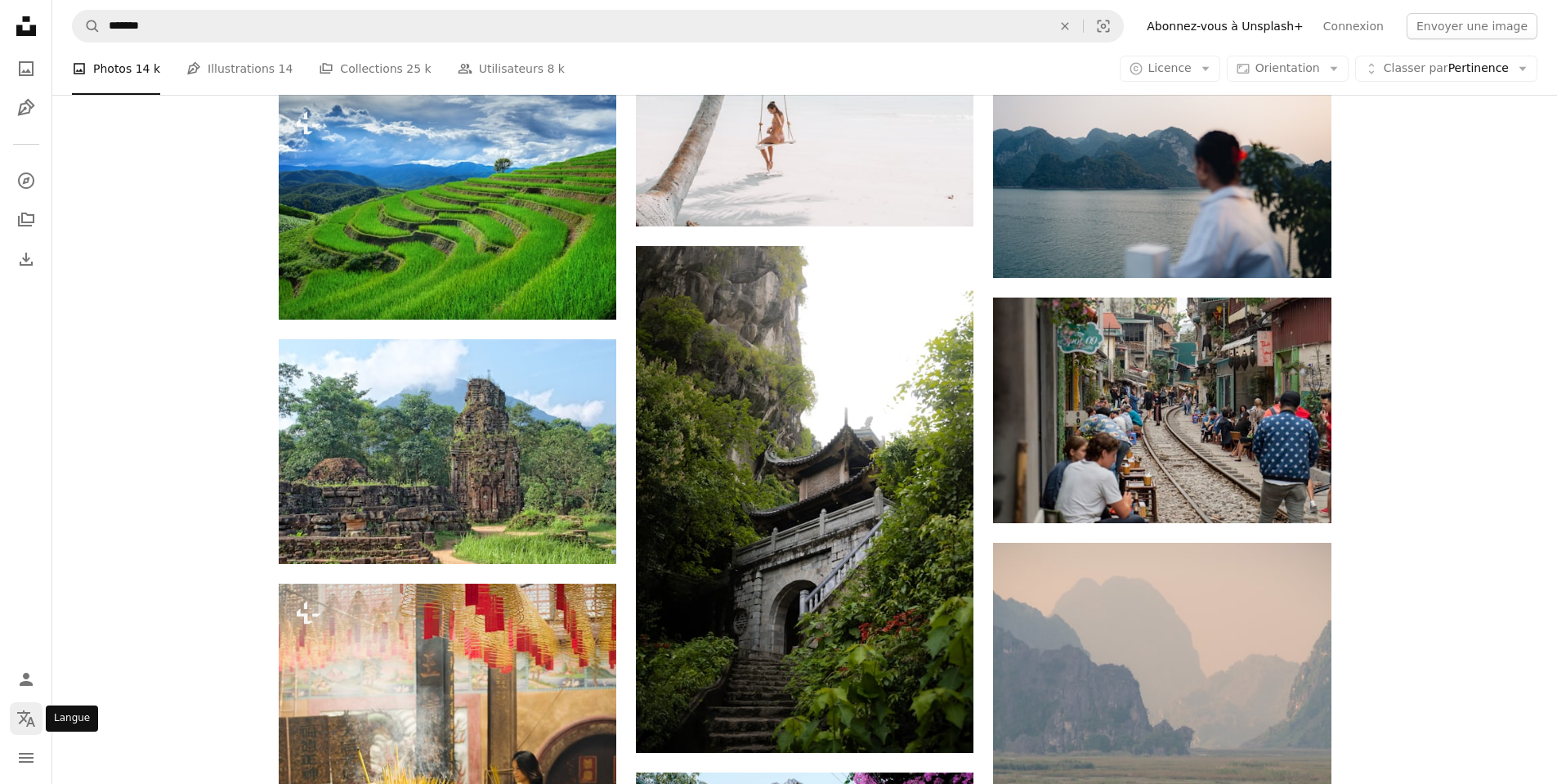
click at [37, 726] on button "Localization icon" at bounding box center [26, 719] width 33 height 33
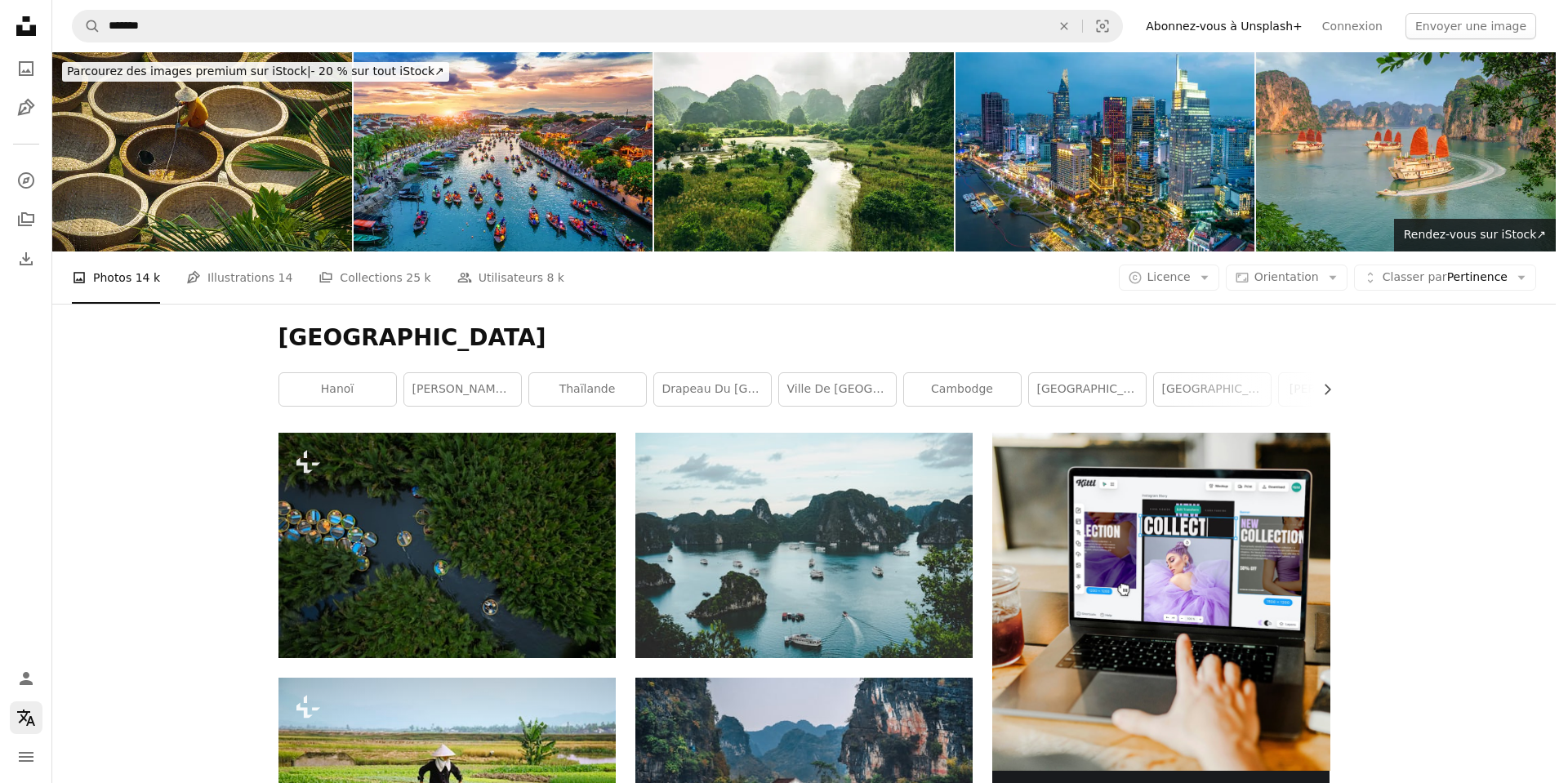
scroll to position [29906, 0]
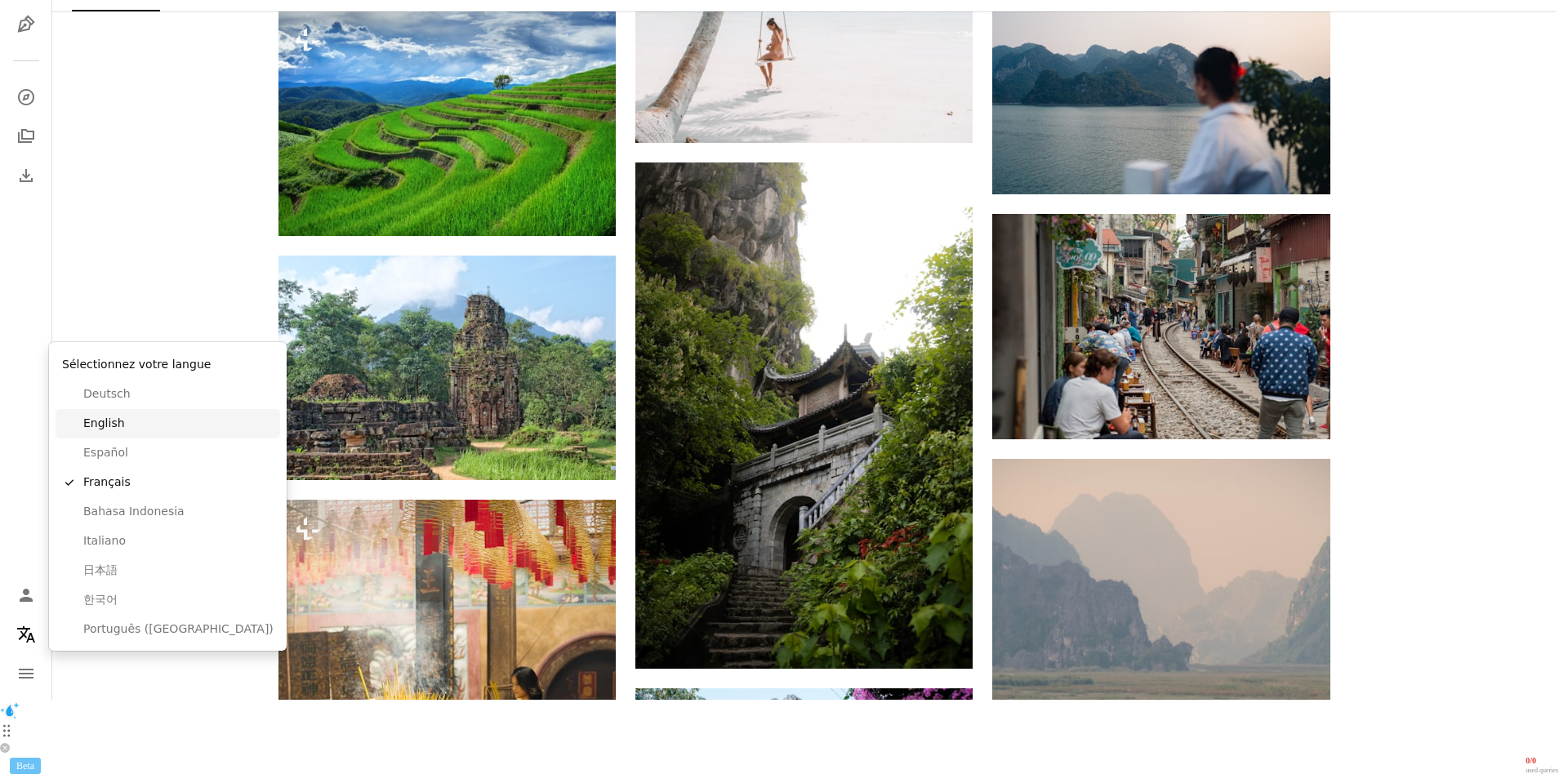
click at [150, 432] on span "English" at bounding box center [178, 424] width 190 height 16
